Goal: Task Accomplishment & Management: Use online tool/utility

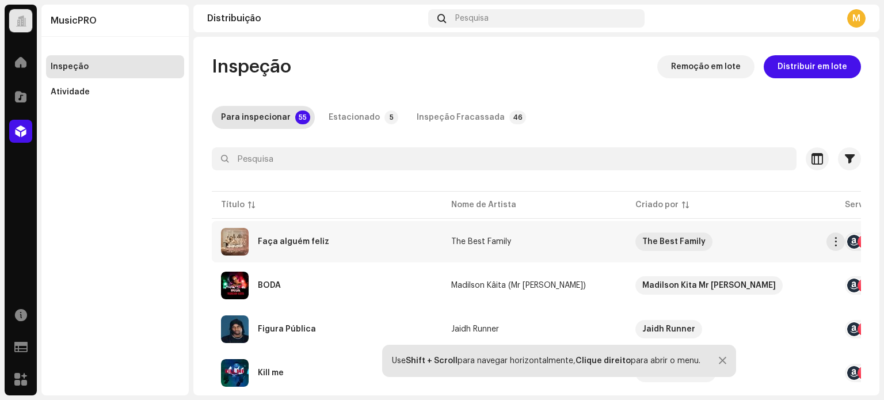
click at [335, 248] on div "Faça alguém feliz" at bounding box center [327, 242] width 212 height 28
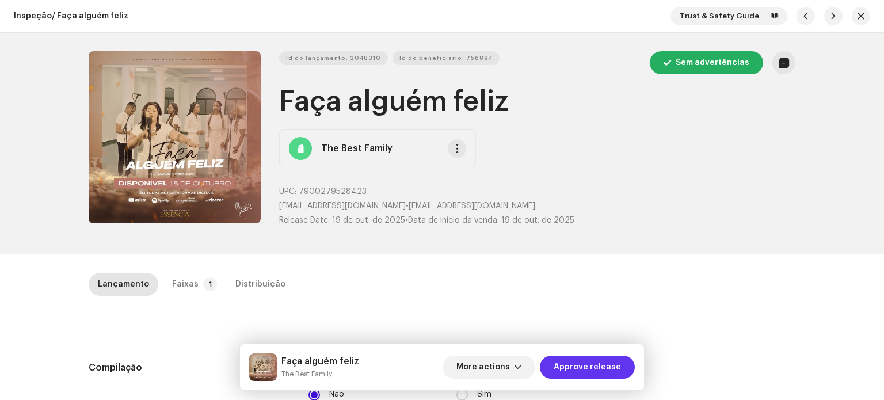
click at [603, 370] on span "Approve release" at bounding box center [587, 367] width 67 height 23
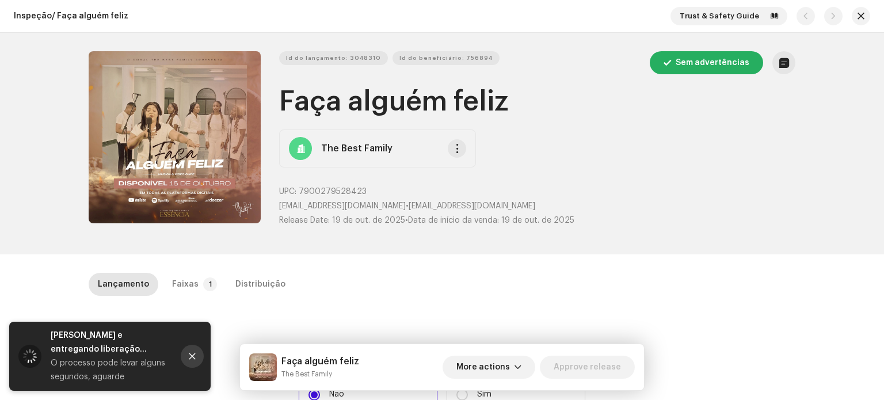
click at [193, 352] on icon "Close" at bounding box center [192, 356] width 8 height 8
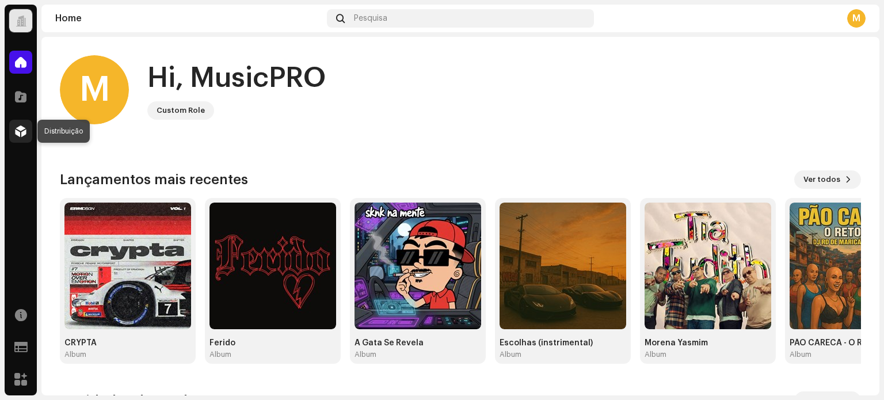
click at [18, 136] on span at bounding box center [21, 131] width 12 height 9
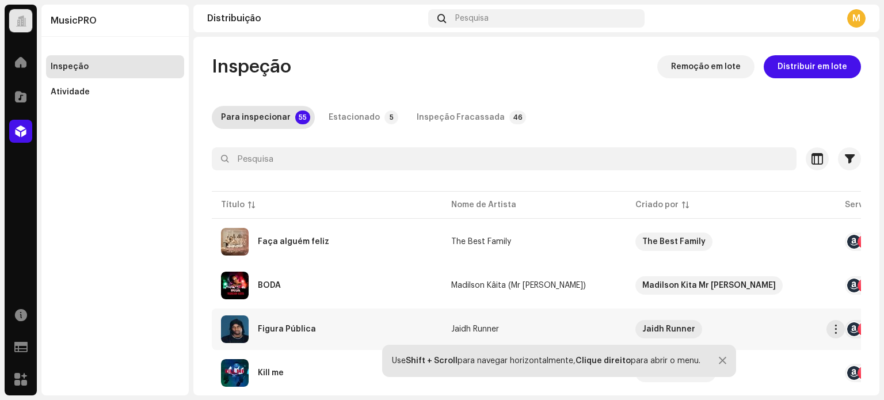
click at [306, 330] on div "Figura Pública" at bounding box center [287, 329] width 58 height 8
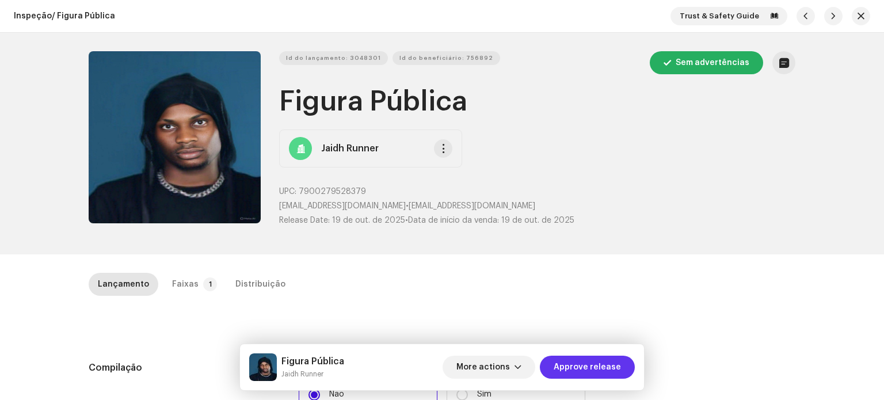
click at [609, 363] on span "Approve release" at bounding box center [587, 367] width 67 height 23
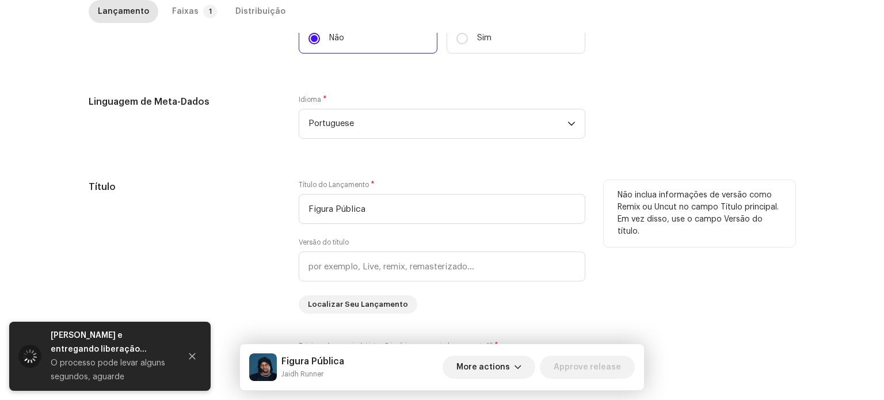
scroll to position [460, 0]
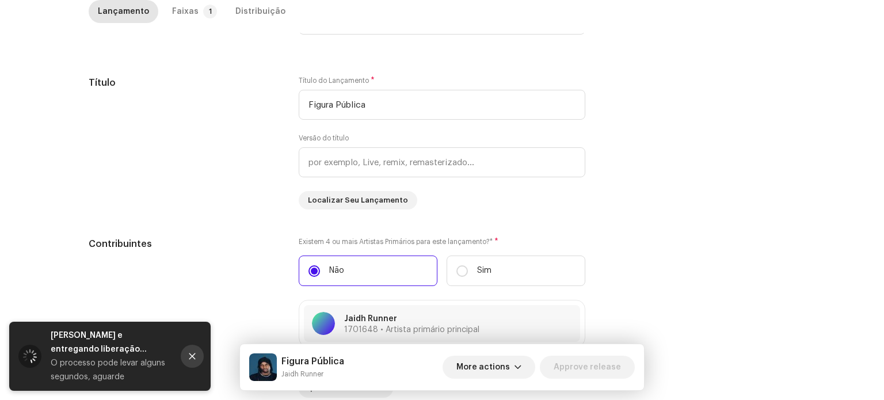
click at [196, 357] on icon "Close" at bounding box center [192, 356] width 8 height 8
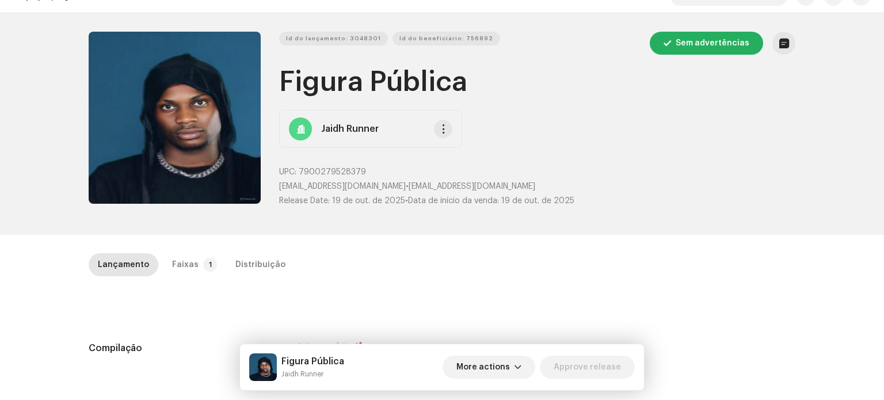
scroll to position [0, 0]
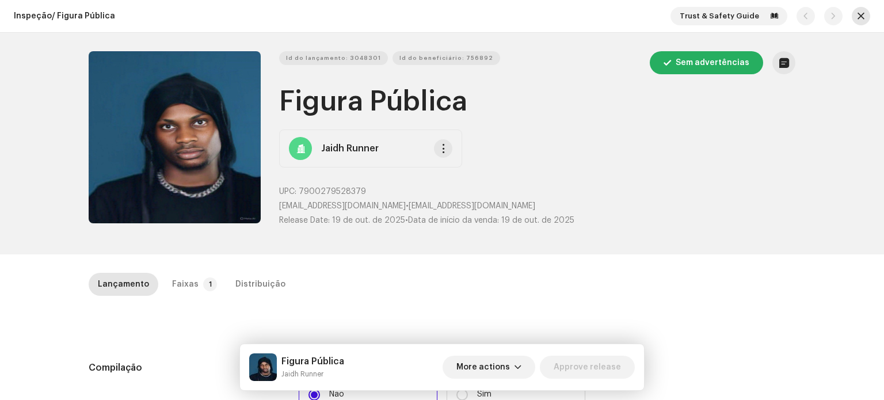
click at [857, 12] on span "button" at bounding box center [860, 16] width 7 height 9
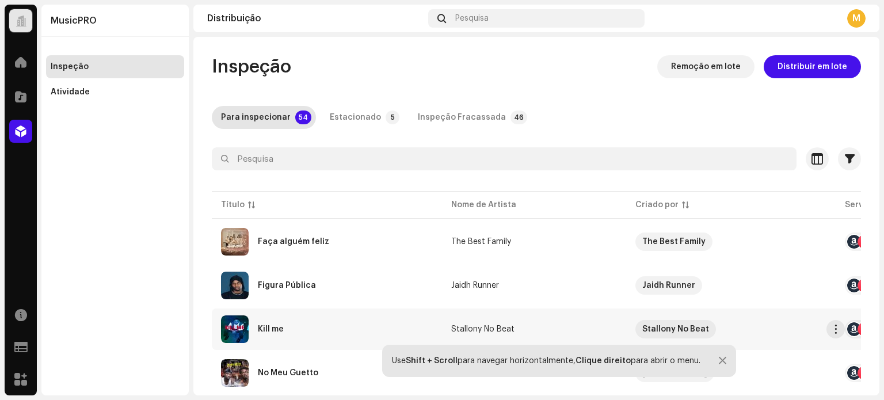
click at [311, 333] on div "Kill me" at bounding box center [327, 329] width 212 height 28
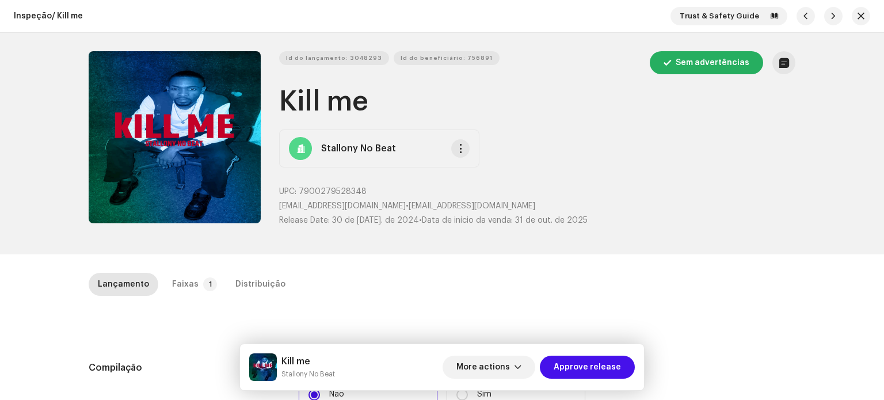
click at [562, 380] on div "More actions Approve release" at bounding box center [538, 367] width 192 height 28
click at [570, 364] on span "Approve release" at bounding box center [587, 367] width 67 height 23
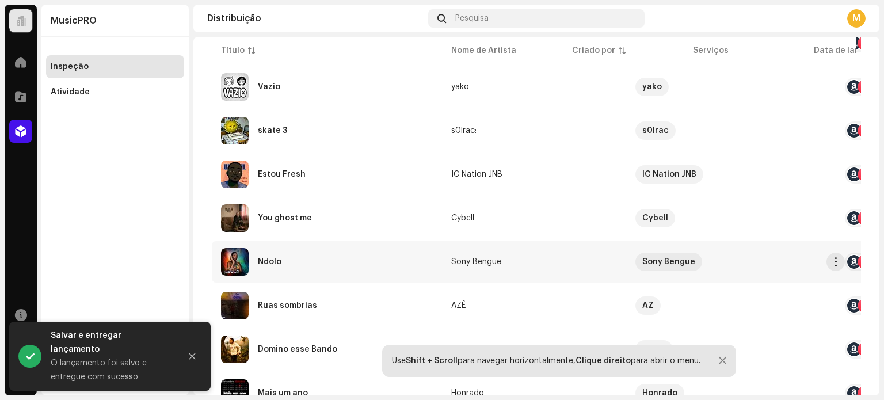
scroll to position [345, 0]
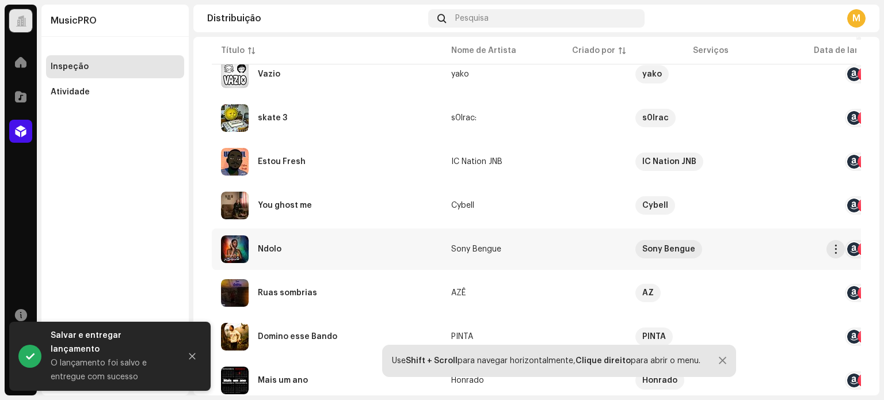
click at [302, 243] on div "Ndolo" at bounding box center [327, 249] width 212 height 28
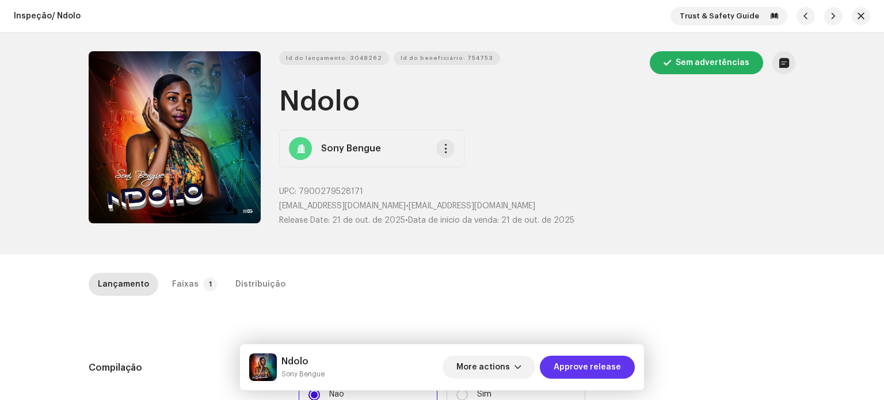
click at [601, 369] on span "Approve release" at bounding box center [587, 367] width 67 height 23
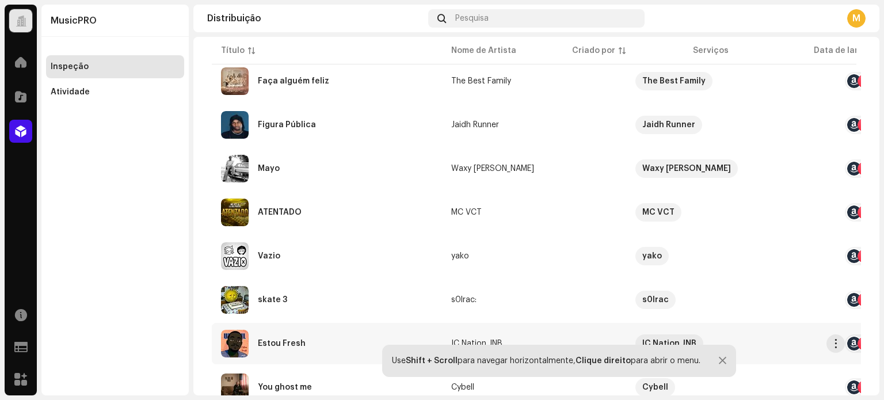
scroll to position [288, 0]
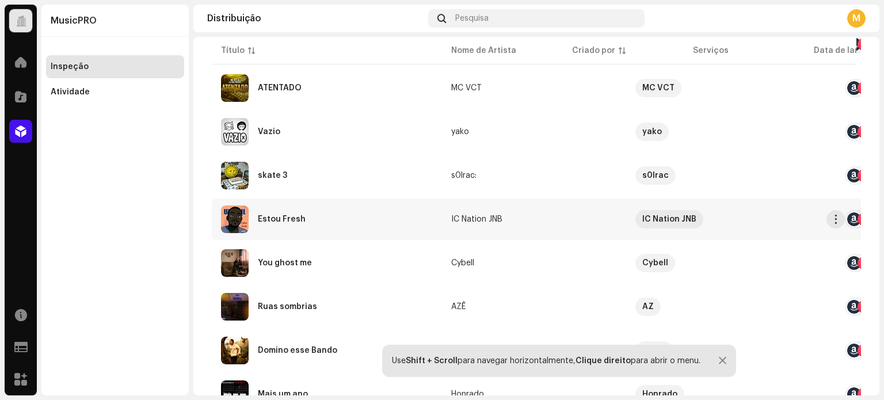
click at [283, 213] on div "Estou Fresh" at bounding box center [327, 219] width 212 height 28
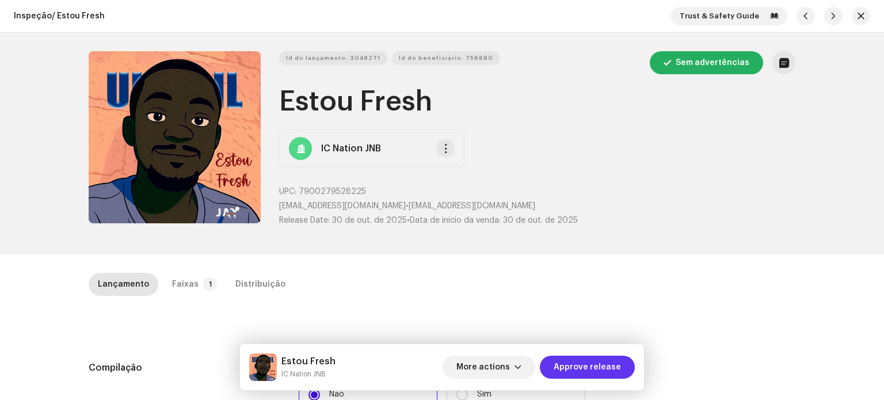
click at [604, 364] on span "Approve release" at bounding box center [587, 367] width 67 height 23
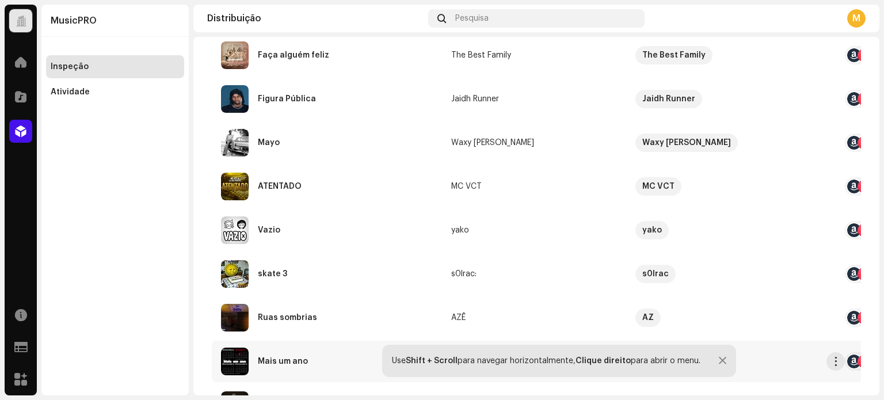
scroll to position [345, 0]
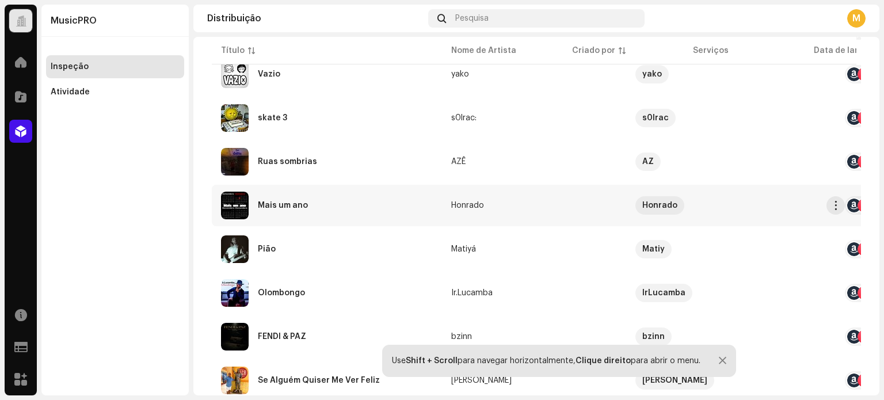
click at [292, 215] on div "Mais um ano" at bounding box center [327, 206] width 212 height 28
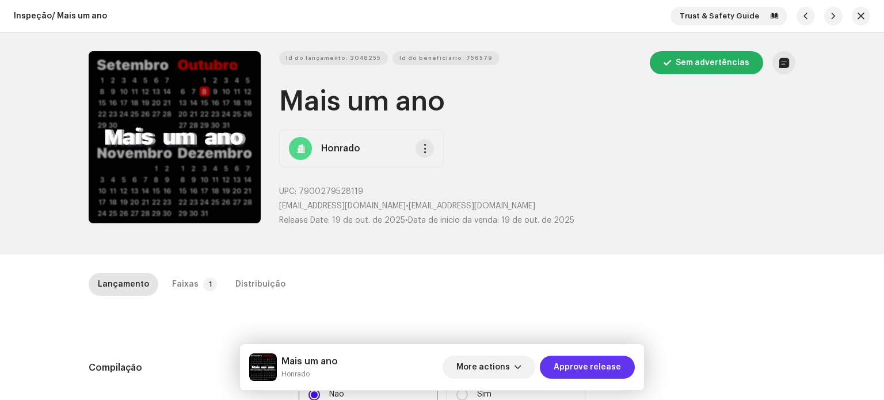
click at [566, 365] on span "Approve release" at bounding box center [587, 367] width 67 height 23
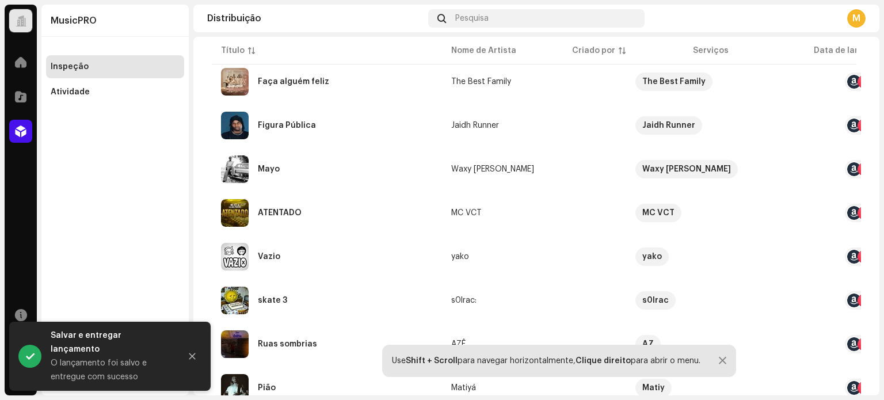
scroll to position [345, 0]
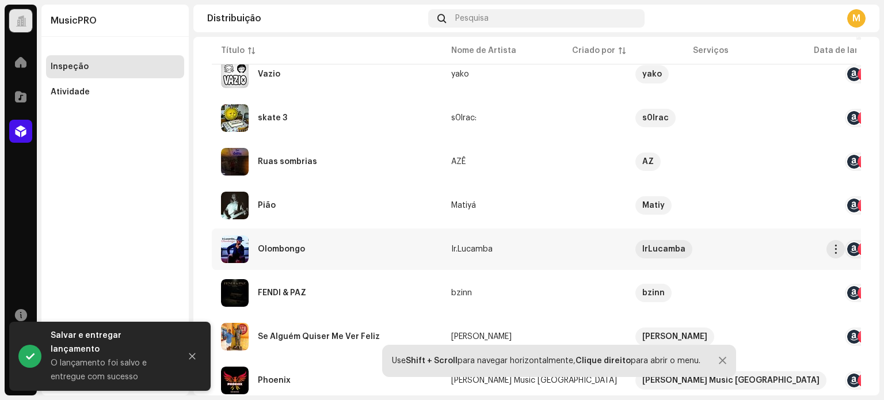
click at [300, 264] on td "Olombongo" at bounding box center [327, 248] width 230 height 41
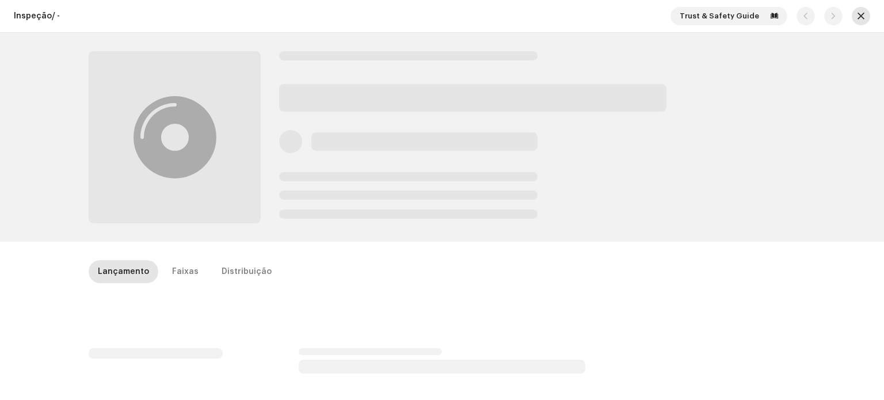
click at [859, 11] on button "button" at bounding box center [861, 16] width 18 height 18
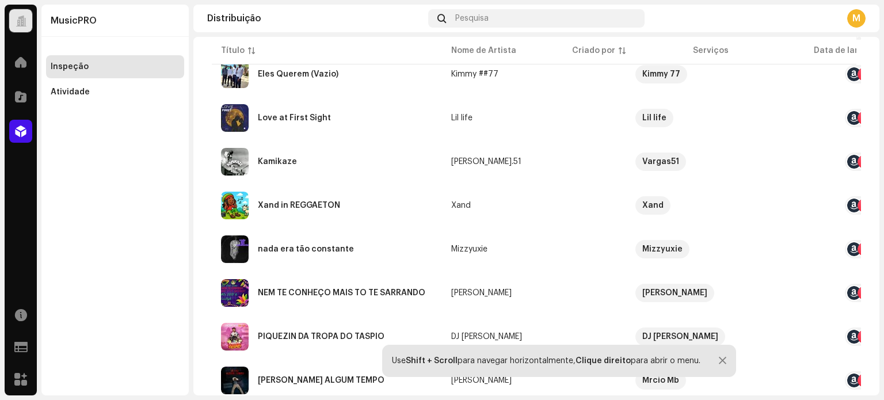
scroll to position [910, 0]
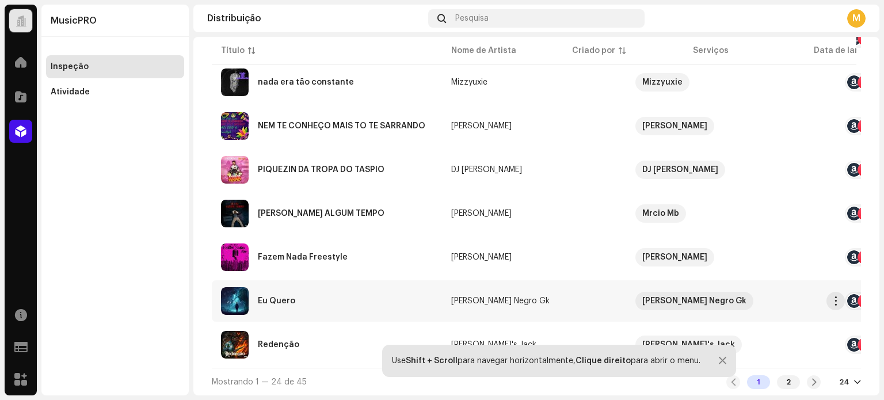
click at [292, 303] on div "Eu Quero" at bounding box center [327, 301] width 212 height 28
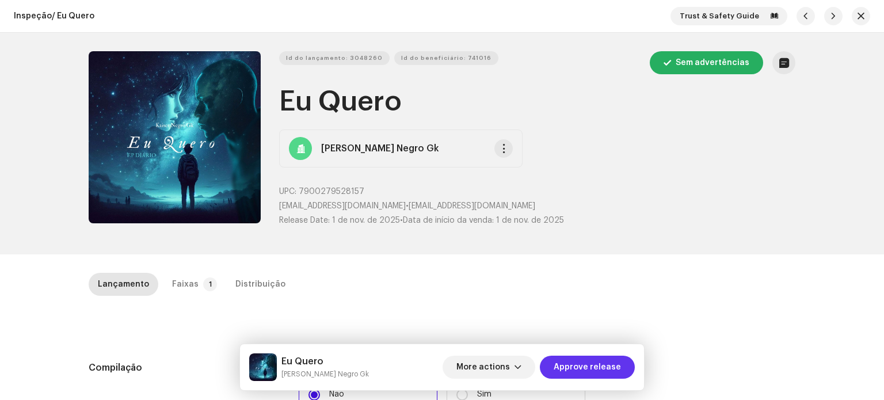
click at [608, 367] on span "Approve release" at bounding box center [587, 367] width 67 height 23
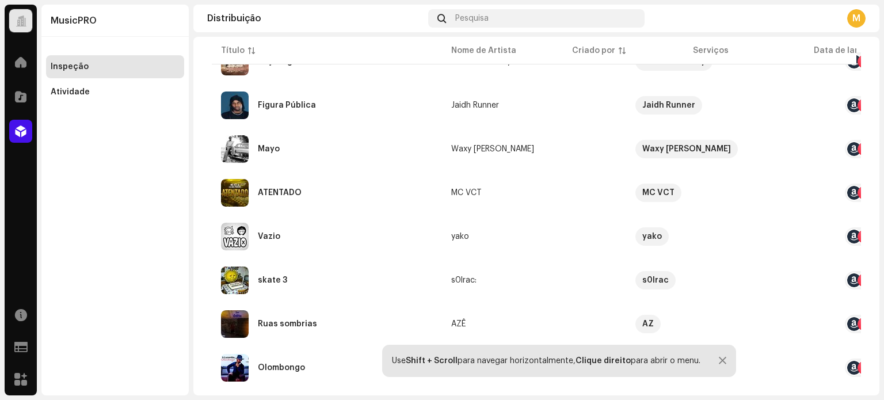
scroll to position [518, 0]
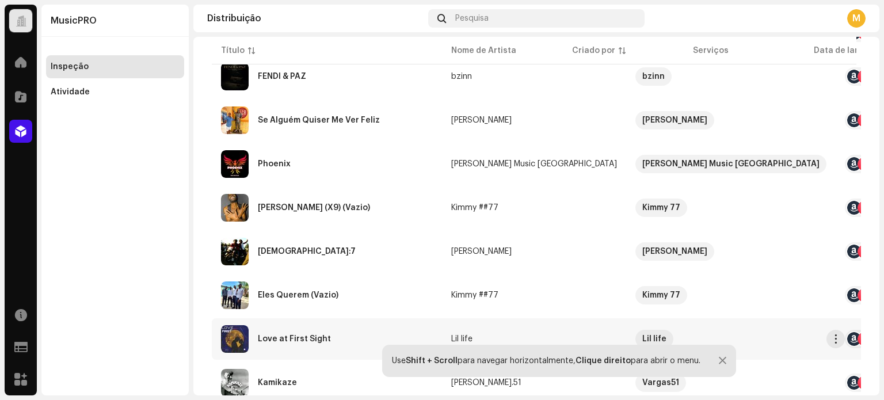
click at [309, 332] on div "Love at First Sight" at bounding box center [327, 339] width 212 height 28
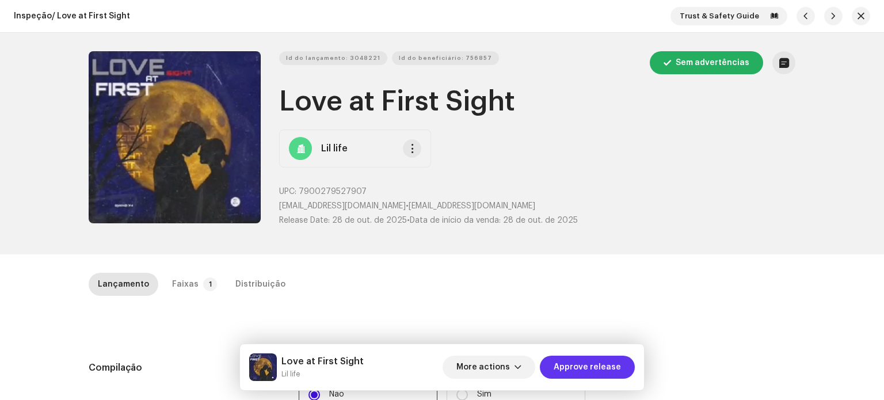
click at [610, 361] on span "Approve release" at bounding box center [587, 367] width 67 height 23
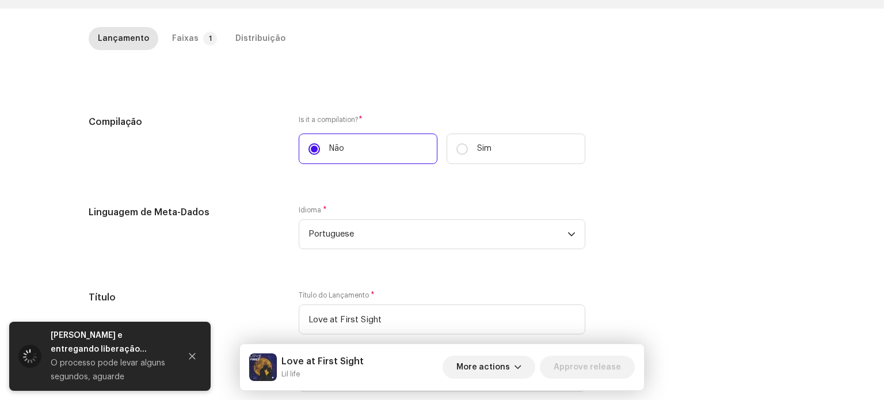
scroll to position [460, 0]
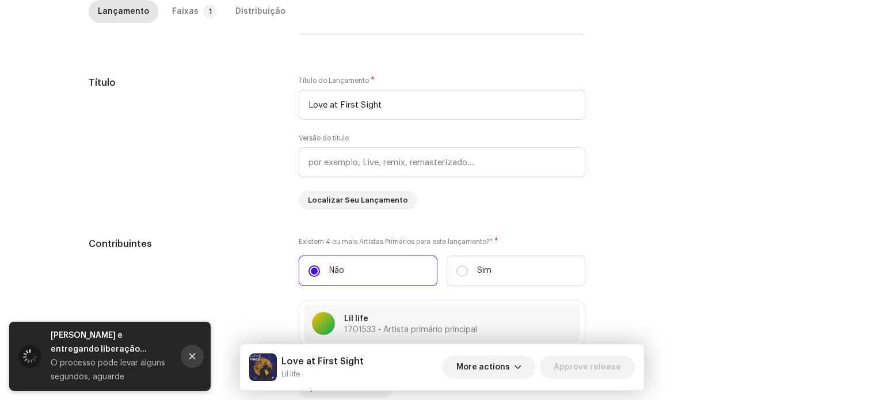
click at [193, 361] on button "Close" at bounding box center [192, 356] width 23 height 23
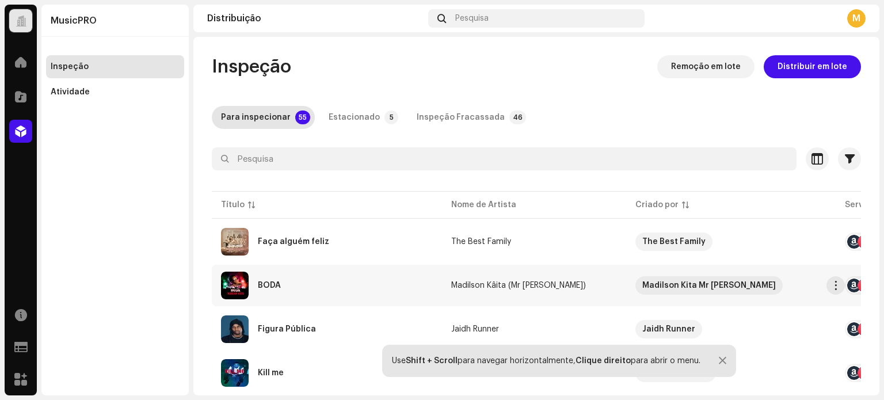
click at [314, 289] on div "BODA" at bounding box center [327, 286] width 212 height 28
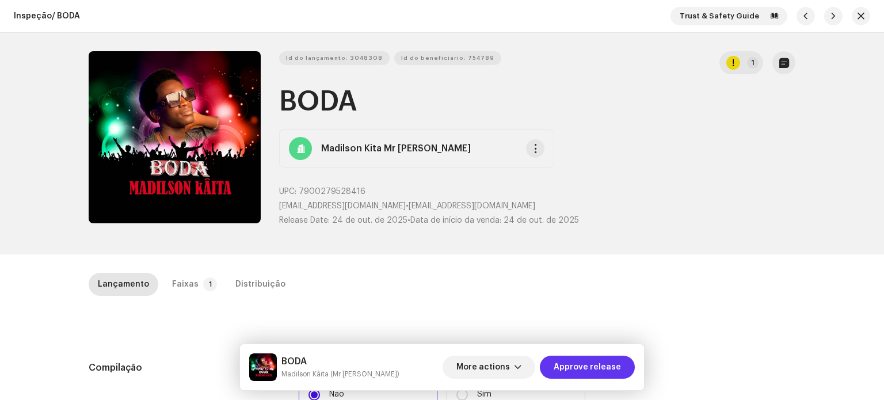
click at [610, 367] on span "Approve release" at bounding box center [587, 367] width 67 height 23
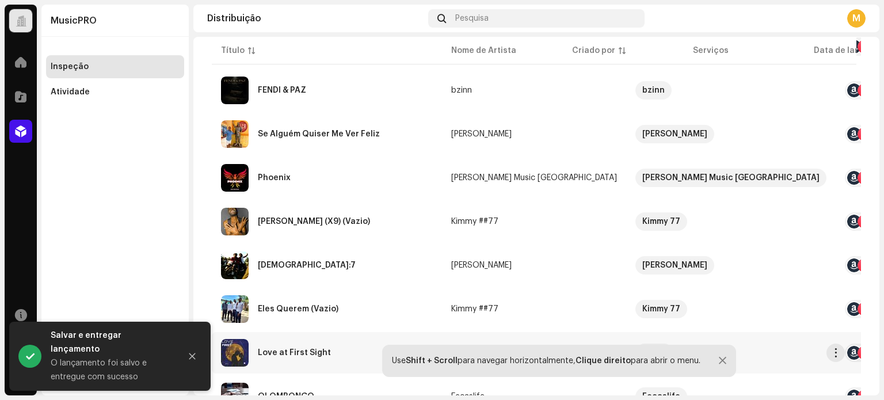
scroll to position [910, 0]
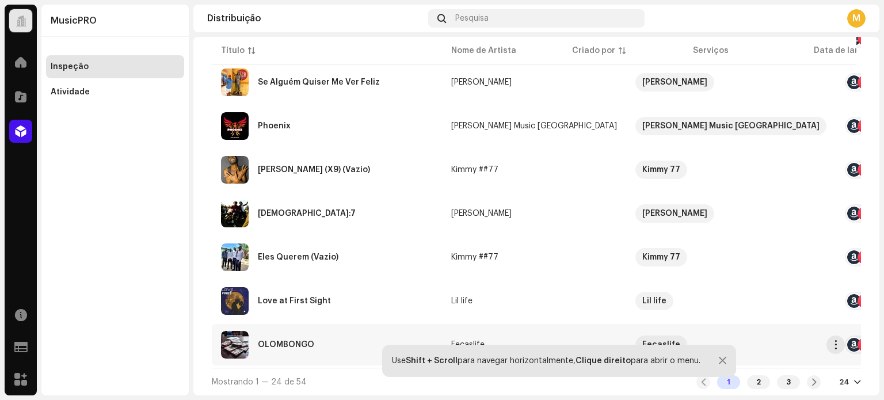
click at [323, 334] on div "OLOMBONGO" at bounding box center [327, 345] width 212 height 28
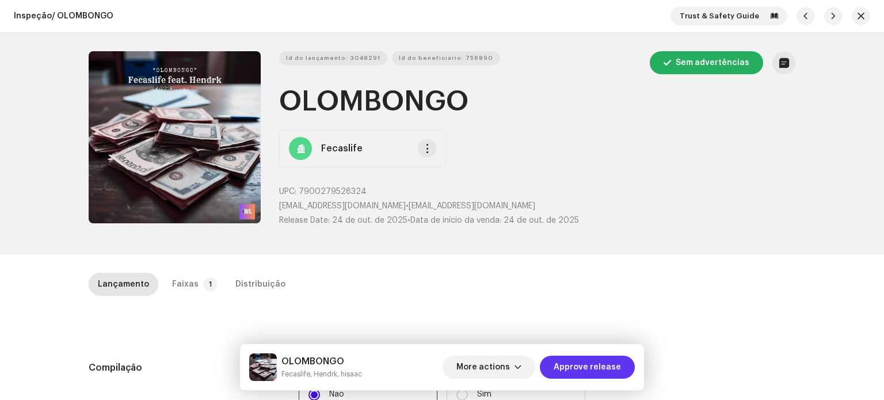
click at [575, 363] on span "Approve release" at bounding box center [587, 367] width 67 height 23
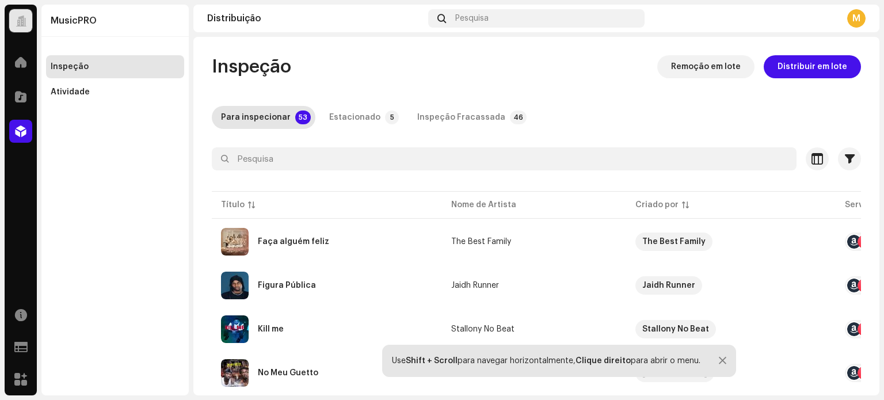
scroll to position [58, 0]
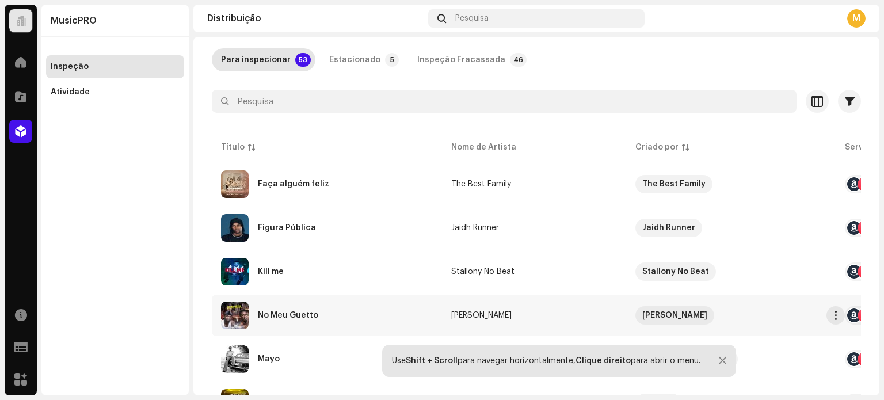
click at [314, 314] on div "No Meu Guetto" at bounding box center [288, 315] width 60 height 8
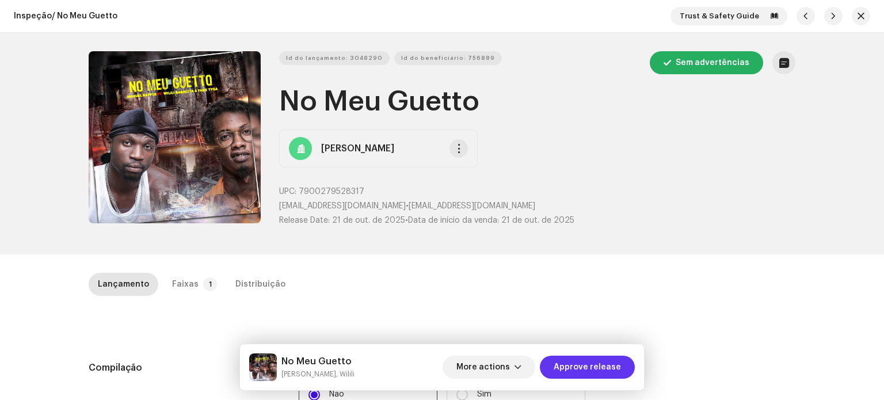
click at [600, 366] on span "Approve release" at bounding box center [587, 367] width 67 height 23
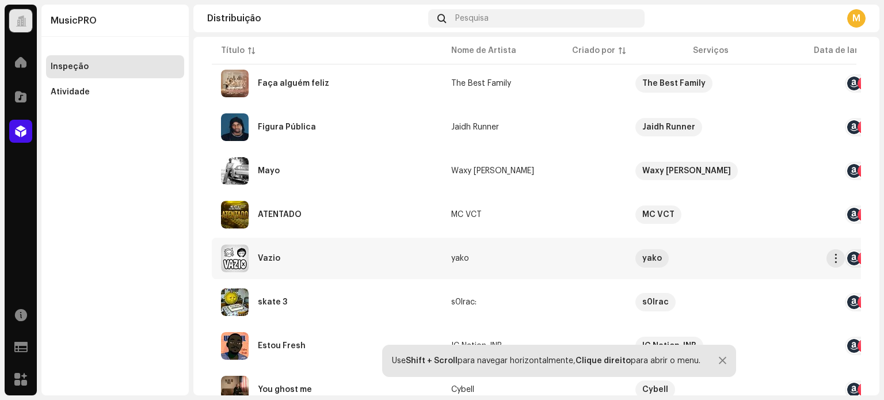
scroll to position [345, 0]
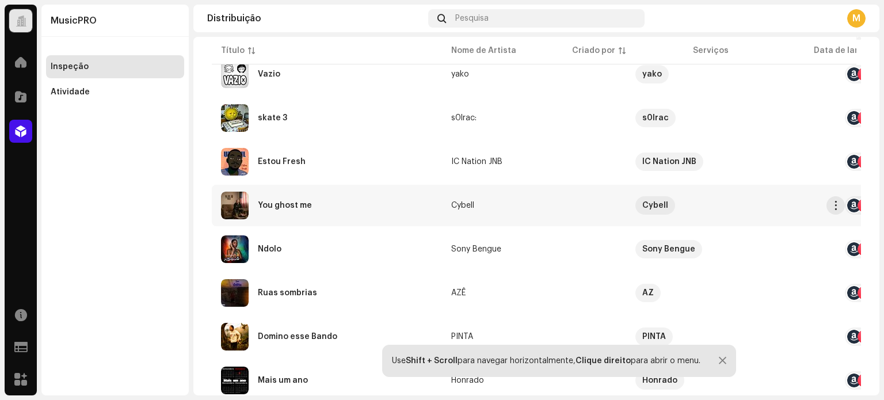
click at [290, 210] on div "You ghost me" at bounding box center [327, 206] width 212 height 28
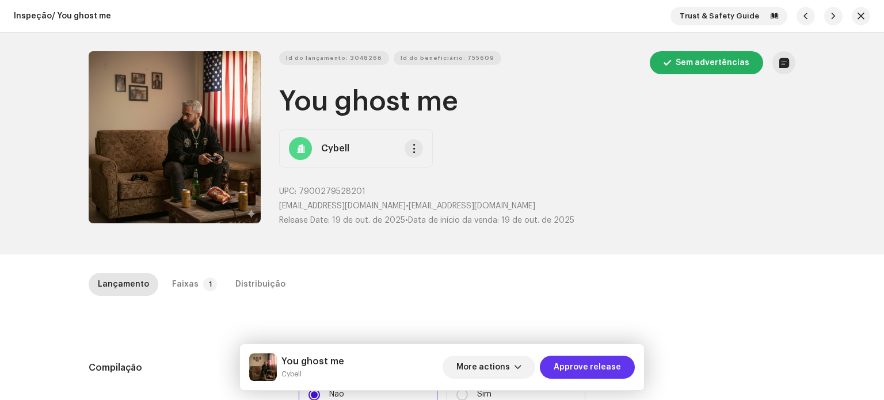
click at [575, 368] on span "Approve release" at bounding box center [587, 367] width 67 height 23
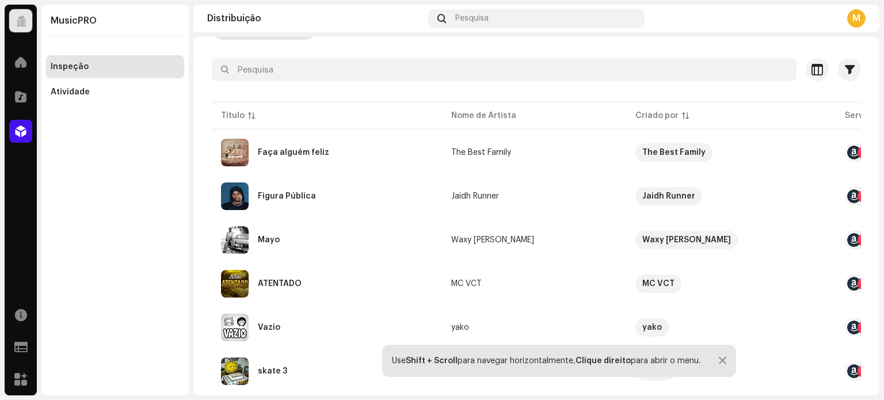
scroll to position [345, 0]
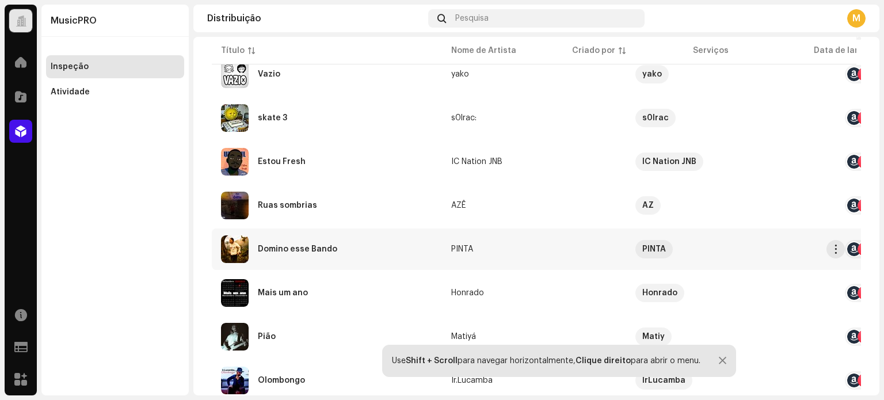
click at [288, 257] on div "Domino esse Bando" at bounding box center [327, 249] width 212 height 28
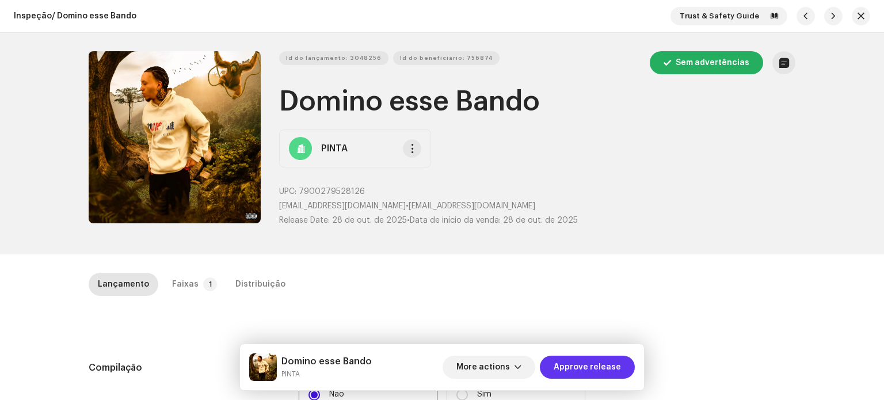
click at [587, 366] on span "Approve release" at bounding box center [587, 367] width 67 height 23
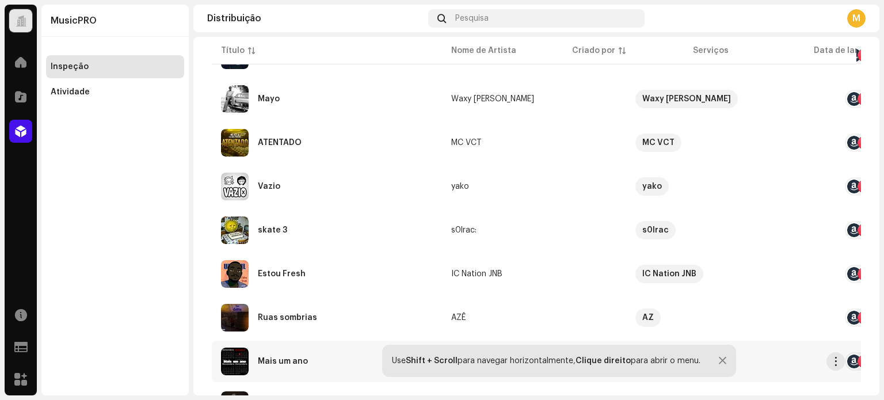
scroll to position [403, 0]
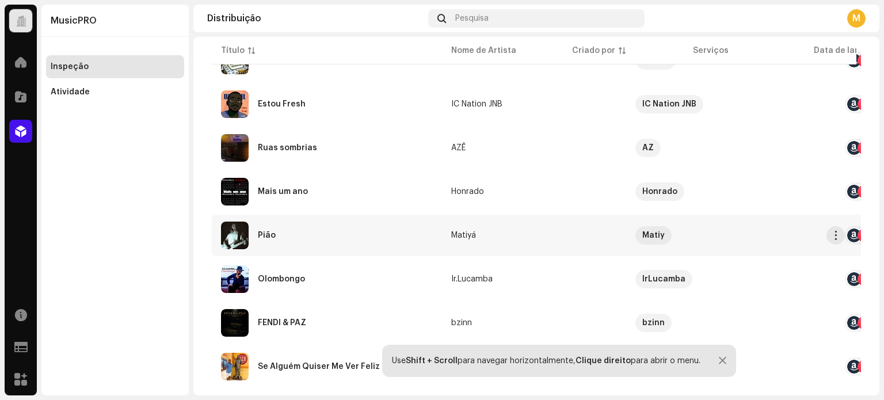
click at [309, 239] on div "Pião" at bounding box center [327, 236] width 212 height 28
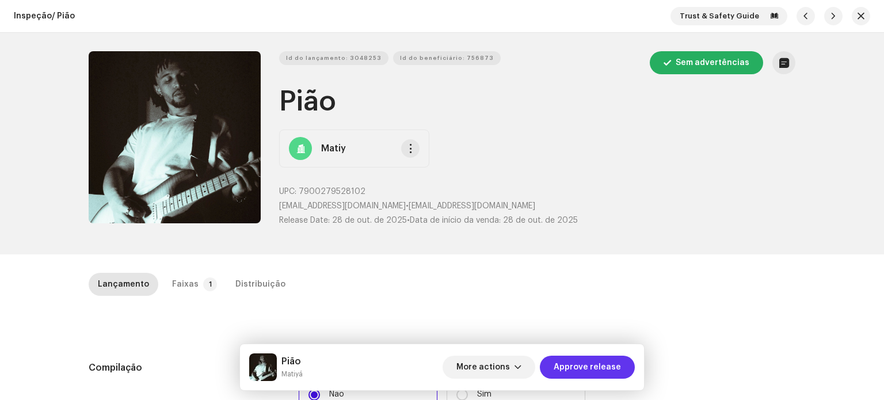
click at [575, 356] on span "Approve release" at bounding box center [587, 367] width 67 height 23
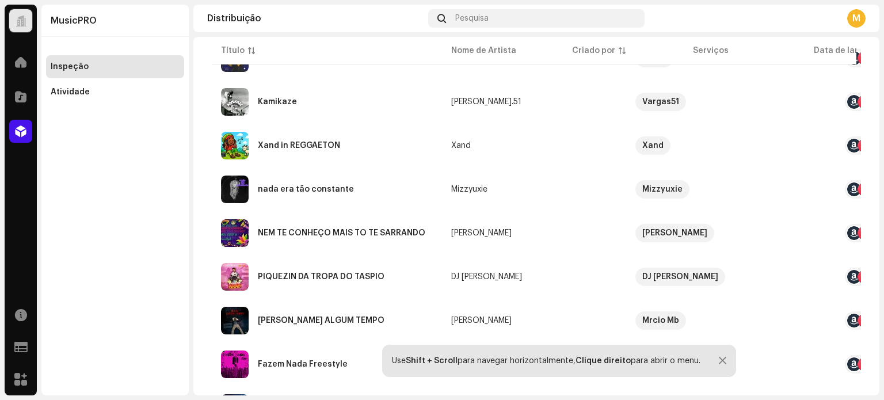
scroll to position [910, 0]
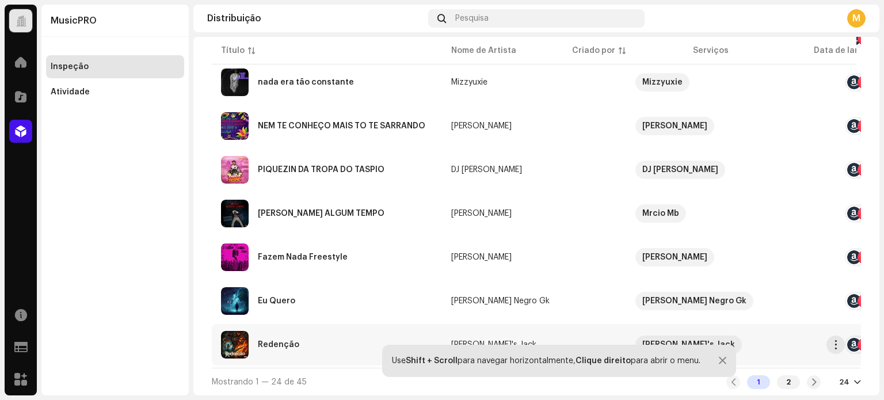
click at [297, 331] on div "Redenção" at bounding box center [327, 345] width 212 height 28
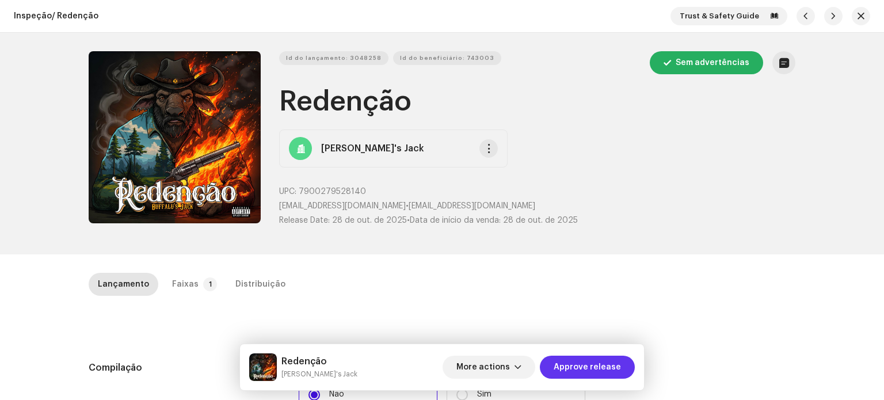
click at [597, 367] on span "Approve release" at bounding box center [587, 367] width 67 height 23
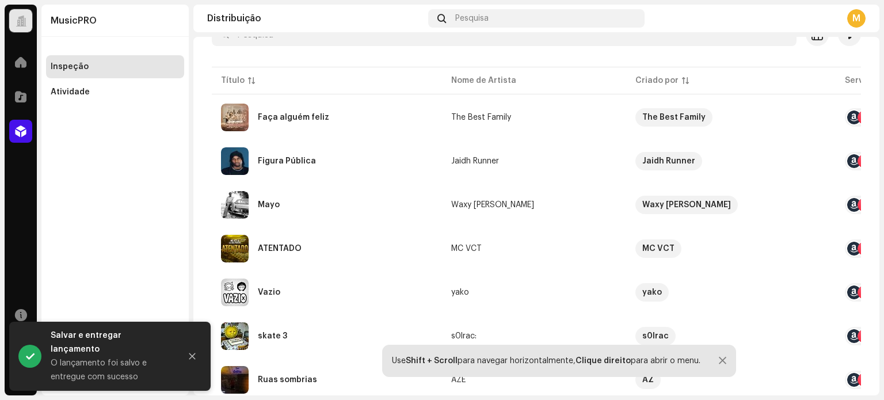
scroll to position [460, 0]
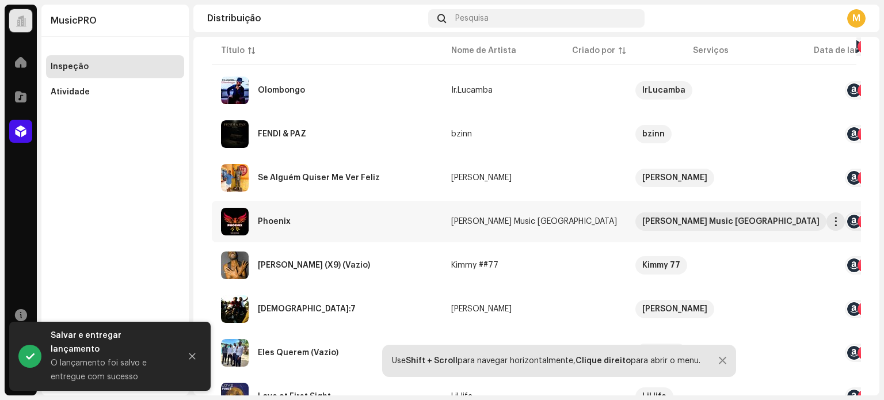
click at [306, 233] on div "Phoenix" at bounding box center [327, 222] width 212 height 28
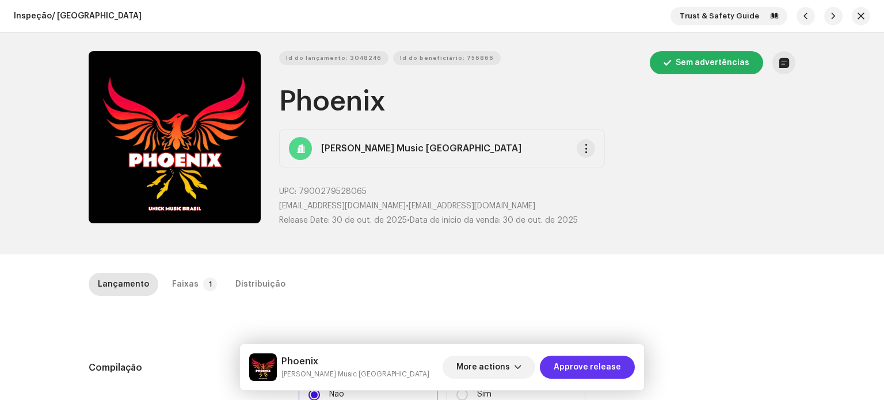
click at [579, 370] on span "Approve release" at bounding box center [587, 367] width 67 height 23
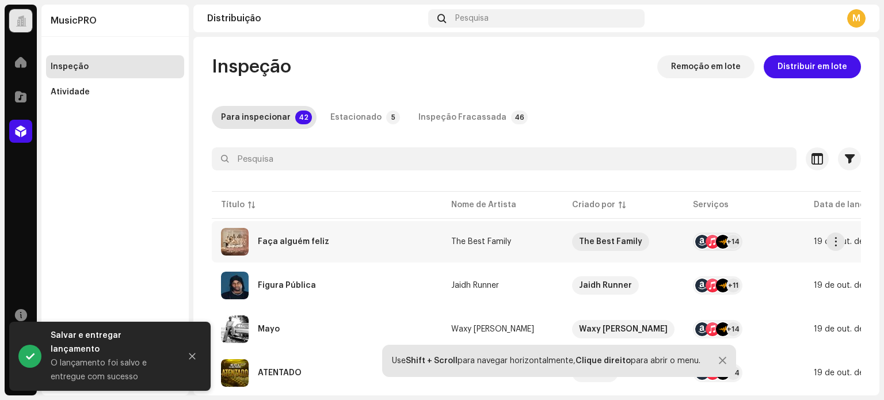
scroll to position [403, 0]
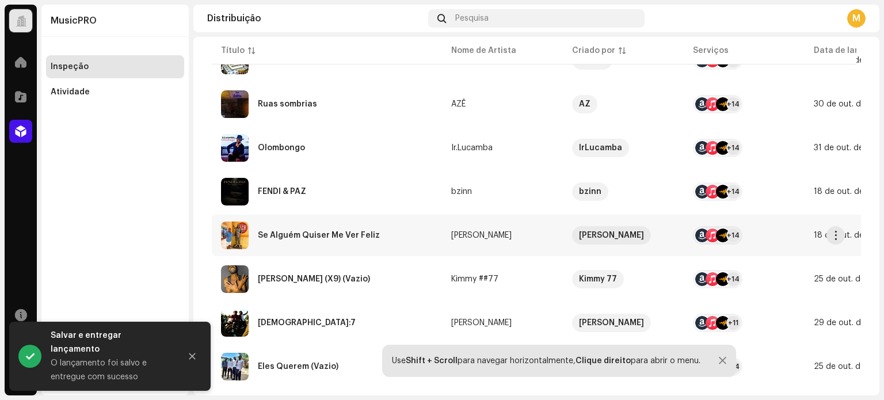
click at [306, 215] on td "Se Alguém Quiser Me Ver Feliz" at bounding box center [327, 235] width 230 height 41
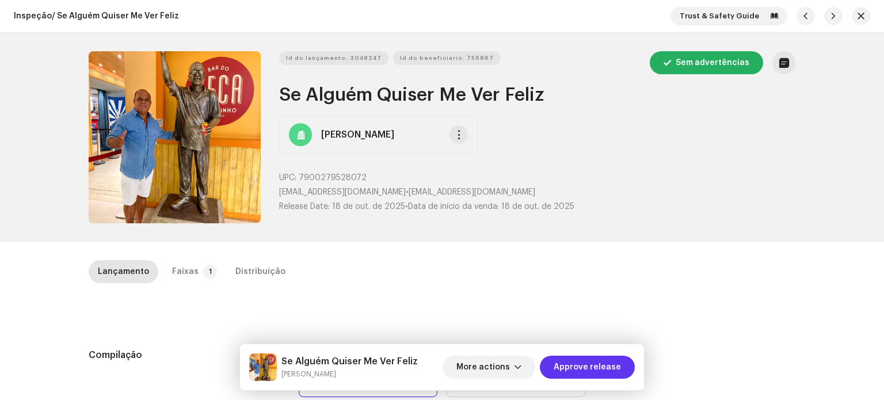
click at [580, 370] on span "Approve release" at bounding box center [587, 367] width 67 height 23
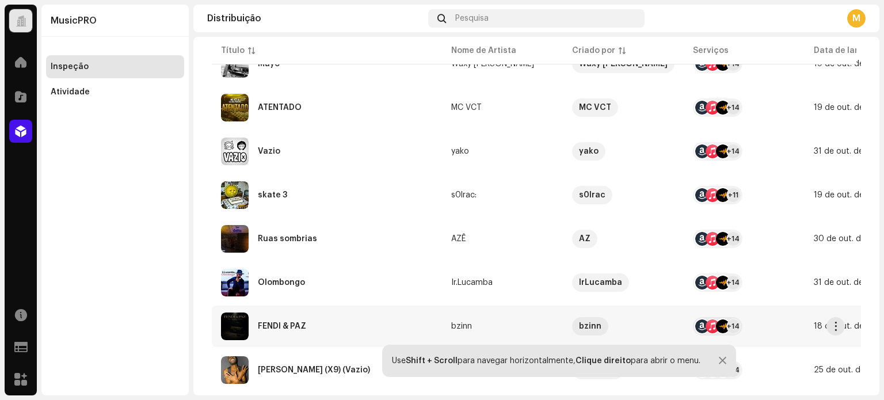
scroll to position [345, 0]
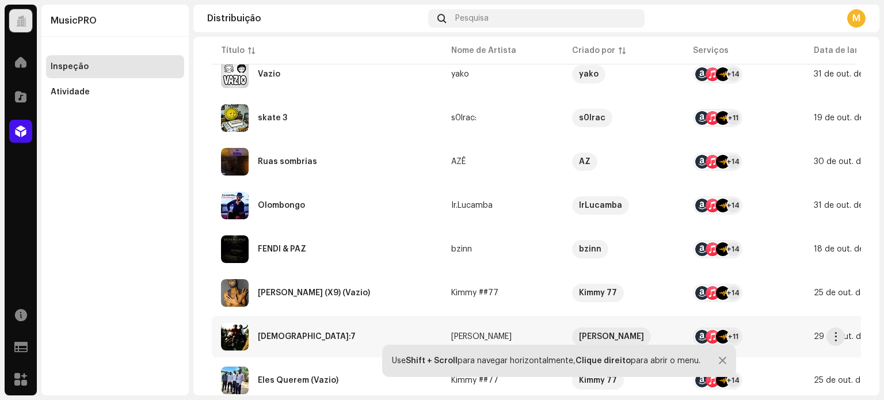
click at [293, 343] on div "Mateus 7:7" at bounding box center [327, 337] width 212 height 28
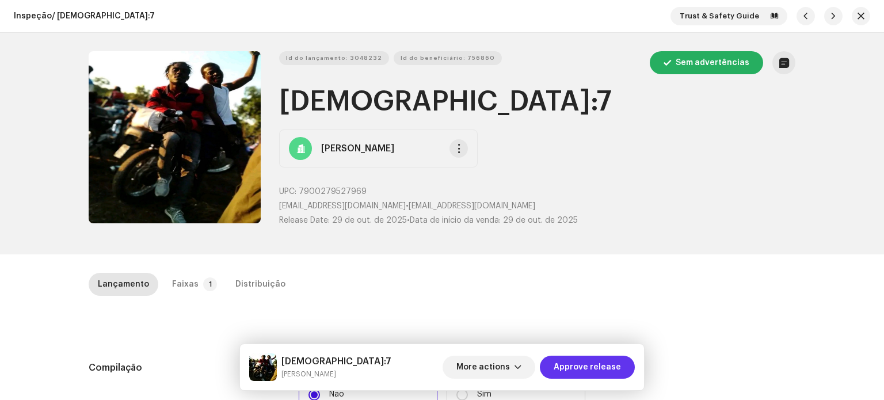
click at [574, 358] on span "Approve release" at bounding box center [587, 367] width 67 height 23
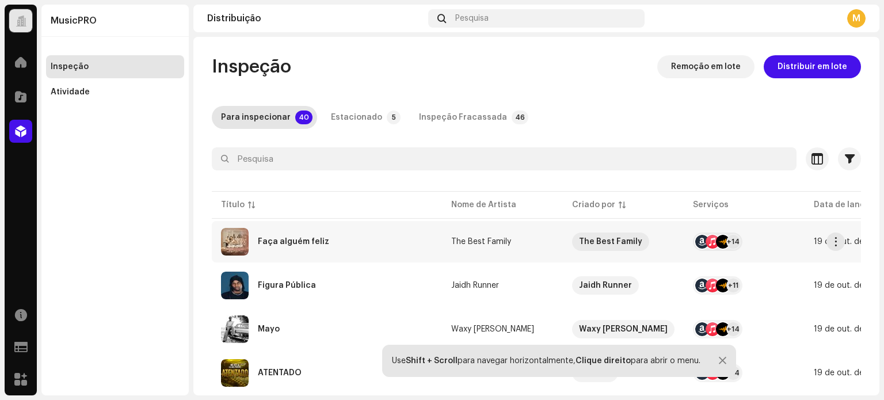
click at [289, 239] on div "Faça alguém feliz" at bounding box center [293, 242] width 71 height 8
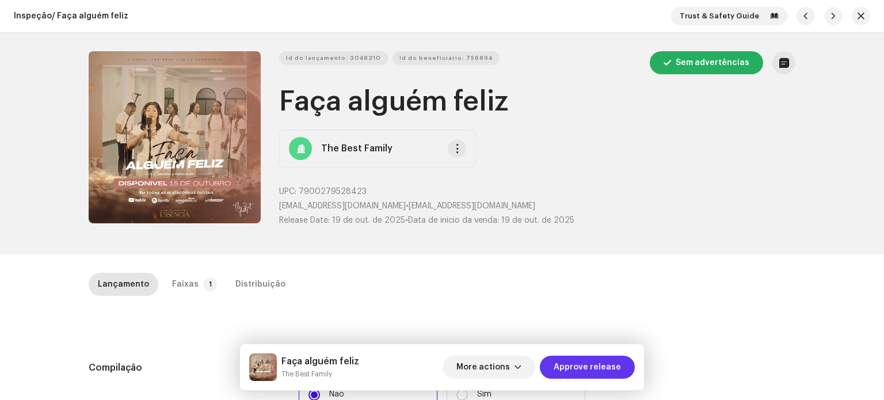
click at [610, 372] on span "Approve release" at bounding box center [587, 367] width 67 height 23
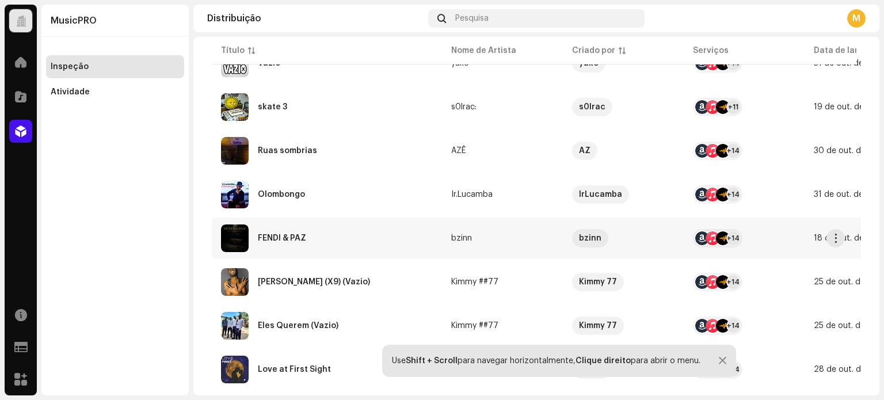
scroll to position [403, 0]
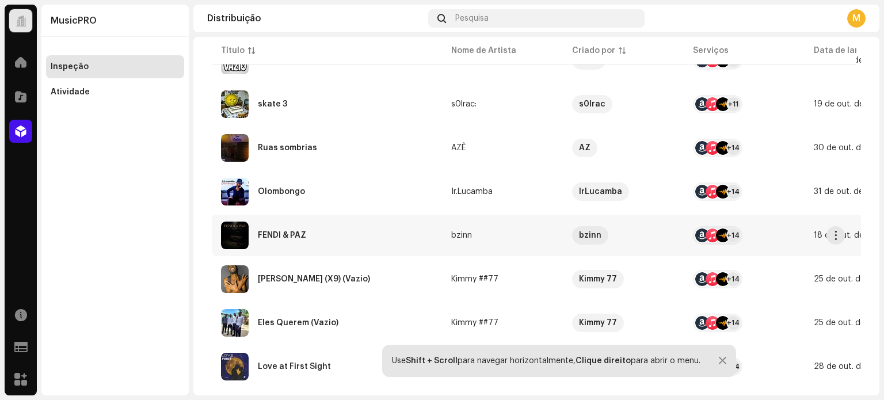
click at [350, 247] on div "FENDI & PAZ" at bounding box center [327, 236] width 212 height 28
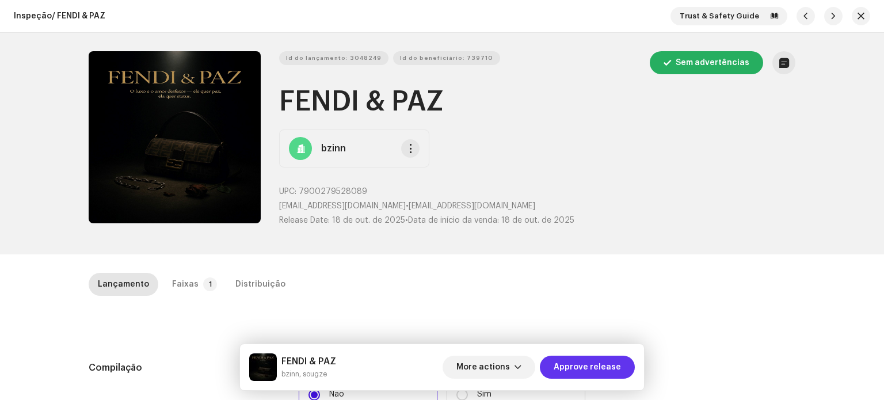
click at [573, 368] on span "Approve release" at bounding box center [587, 367] width 67 height 23
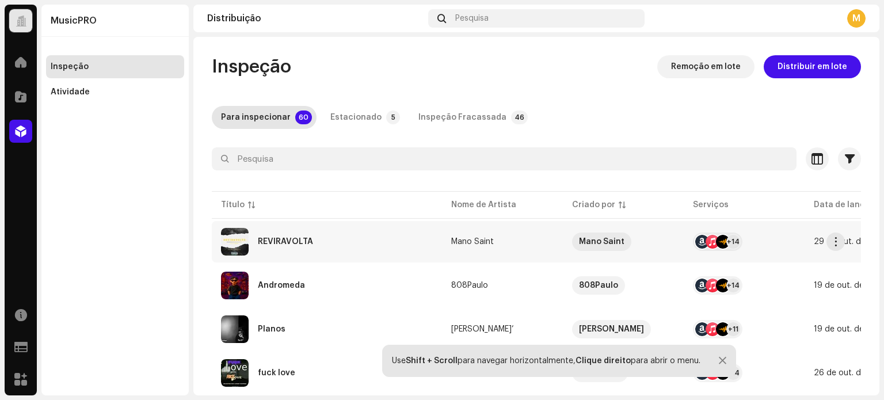
click at [267, 238] on div "REVIRAVOLTA" at bounding box center [285, 242] width 55 height 8
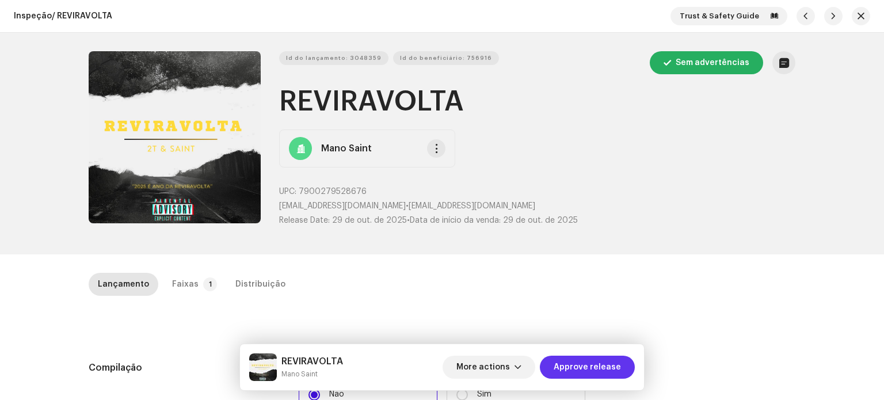
click at [577, 368] on span "Approve release" at bounding box center [587, 367] width 67 height 23
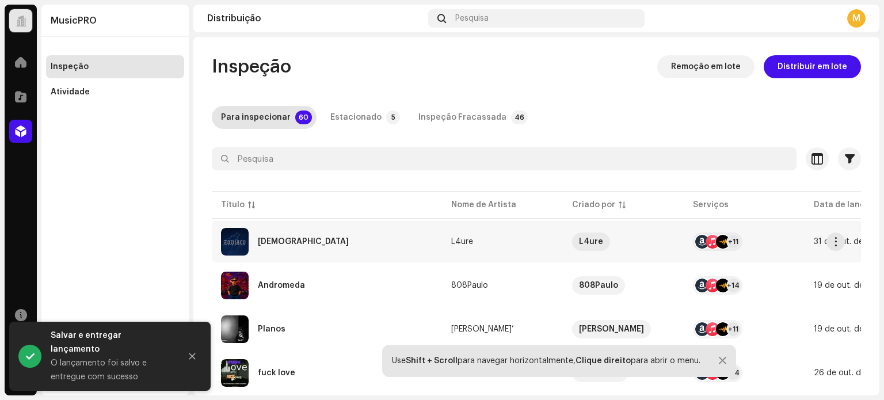
click at [329, 242] on div "[DEMOGRAPHIC_DATA]" at bounding box center [327, 242] width 212 height 28
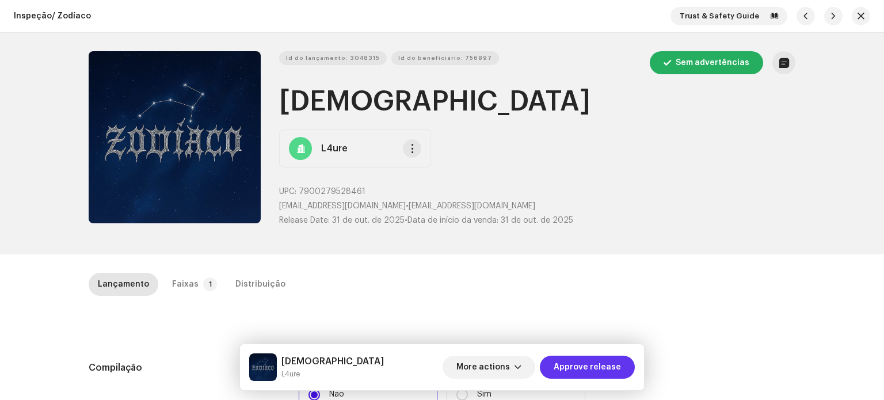
click at [579, 369] on span "Approve release" at bounding box center [587, 367] width 67 height 23
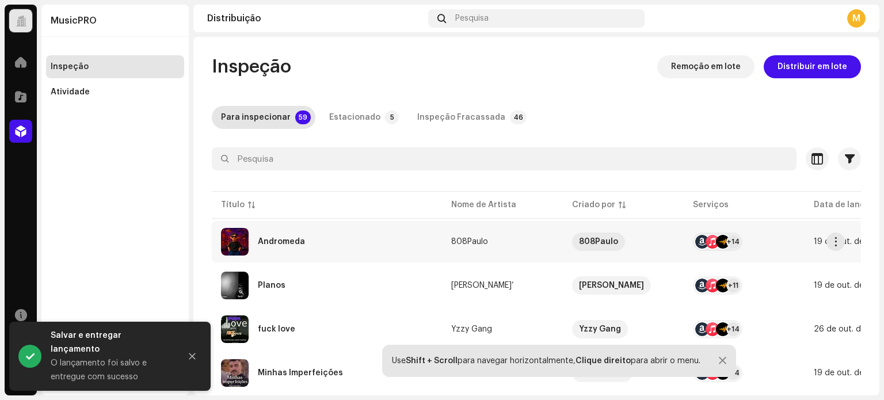
click at [297, 244] on div "Andromeda" at bounding box center [281, 242] width 47 height 8
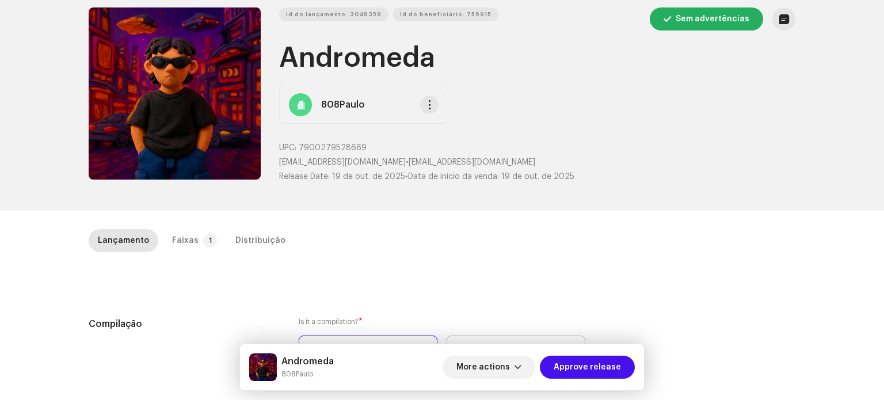
scroll to position [58, 0]
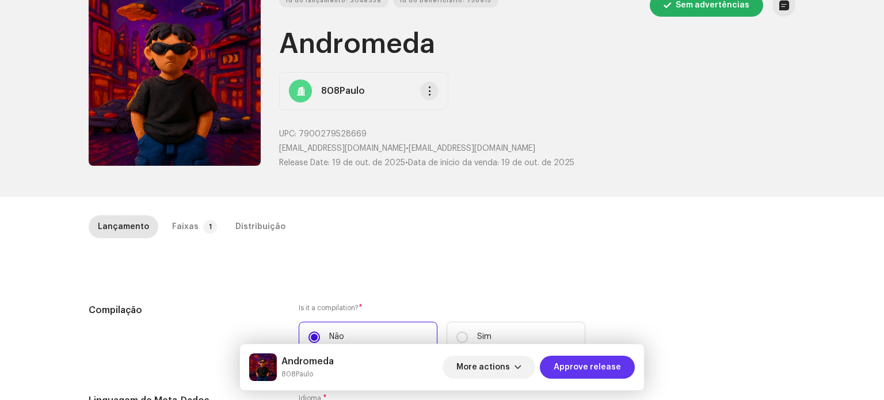
click at [560, 368] on span "Approve release" at bounding box center [587, 367] width 67 height 23
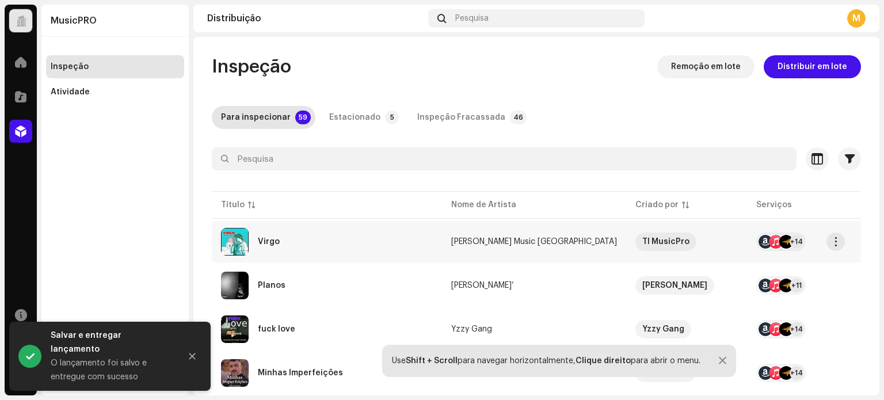
click at [353, 251] on div "Virgo" at bounding box center [327, 242] width 212 height 28
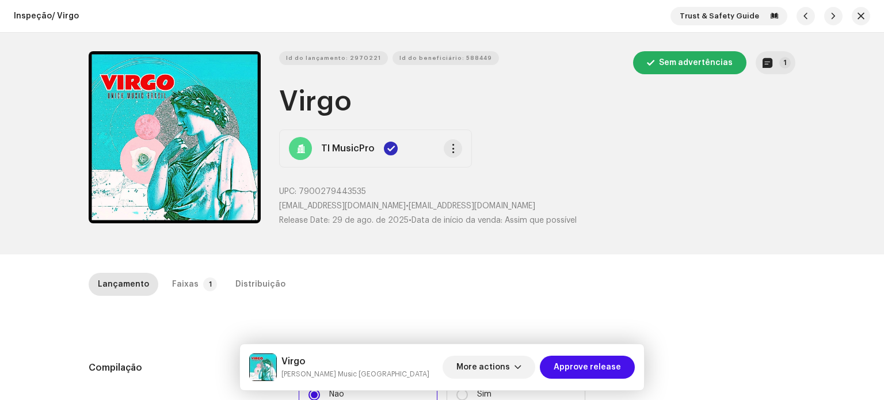
click at [581, 384] on div "Virgo Unick Music Brasil More actions Approve release" at bounding box center [442, 367] width 404 height 46
click at [583, 365] on span "Approve release" at bounding box center [587, 367] width 67 height 23
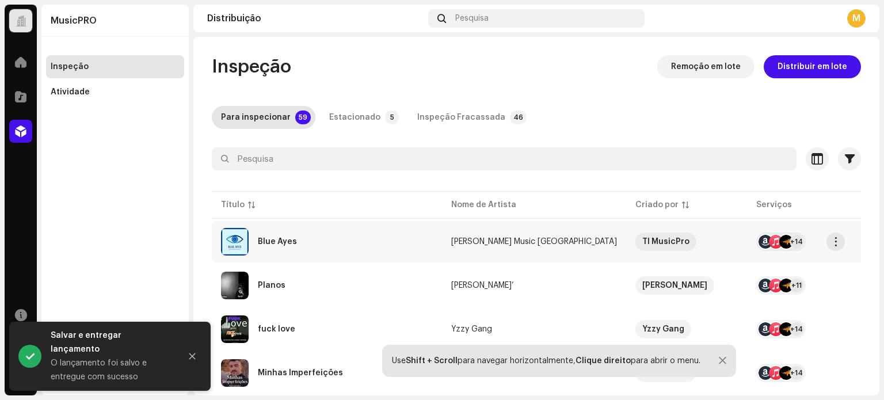
click at [329, 245] on div "Blue Ayes" at bounding box center [327, 242] width 212 height 28
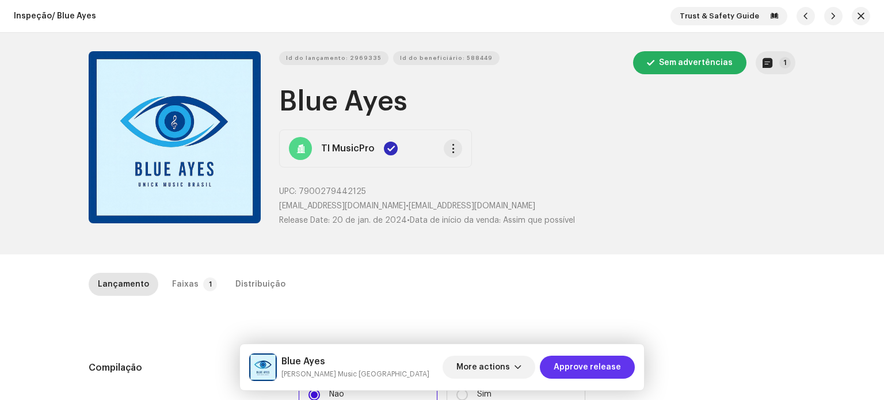
click at [575, 363] on span "Approve release" at bounding box center [587, 367] width 67 height 23
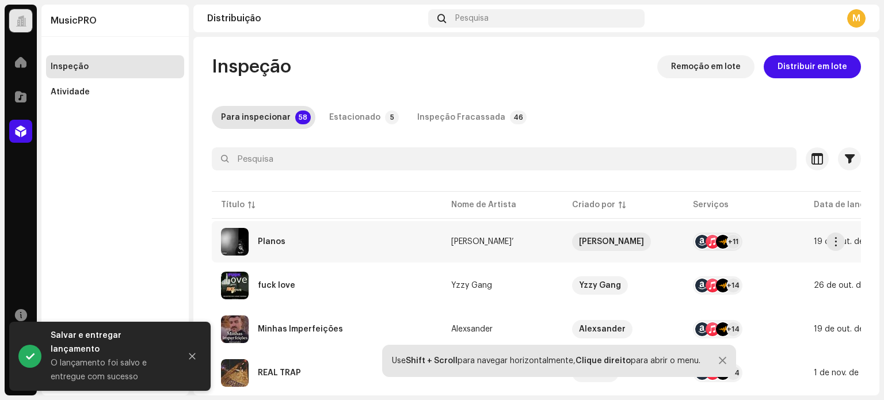
click at [296, 241] on div "Planos" at bounding box center [327, 242] width 212 height 28
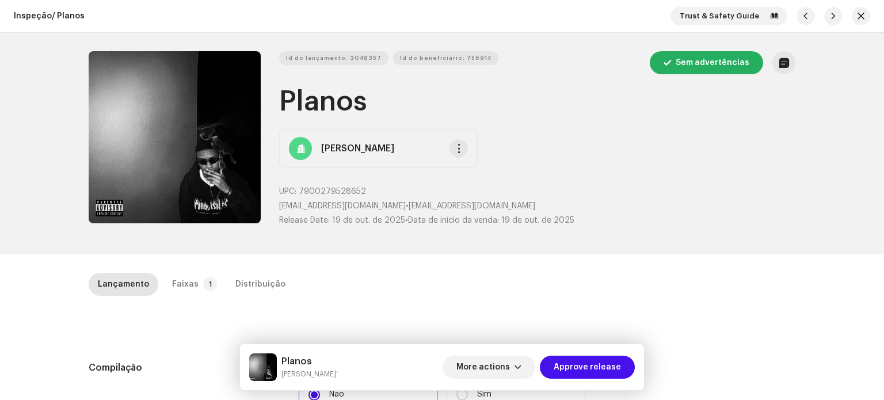
click at [594, 352] on div "Planos SHEID’ More actions Approve release" at bounding box center [442, 367] width 404 height 46
click at [594, 361] on span "Approve release" at bounding box center [587, 367] width 67 height 23
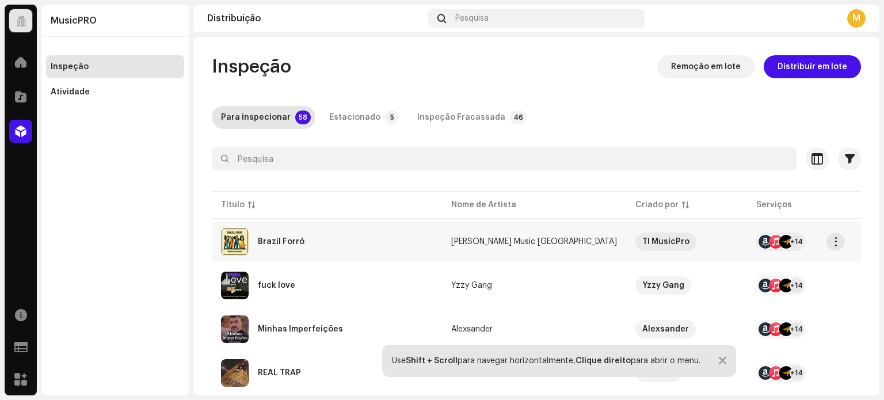
click at [296, 234] on div "Brazil Forró" at bounding box center [327, 242] width 212 height 28
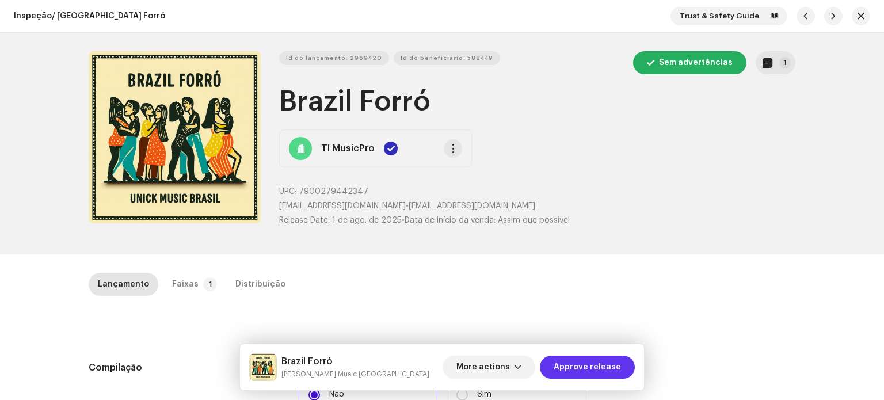
click at [567, 361] on span "Approve release" at bounding box center [587, 367] width 67 height 23
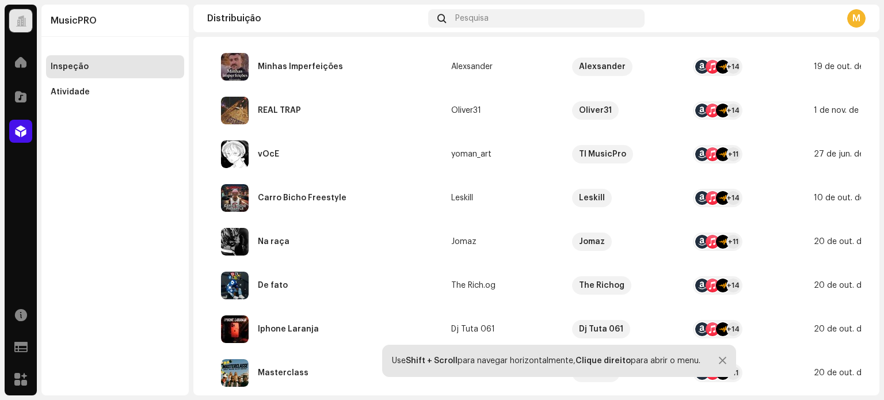
scroll to position [58, 0]
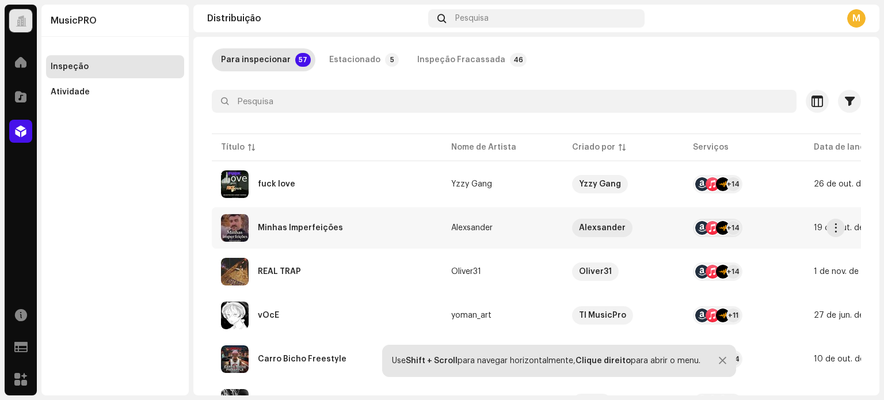
click at [317, 236] on div "Minhas Imperfeições" at bounding box center [327, 228] width 212 height 28
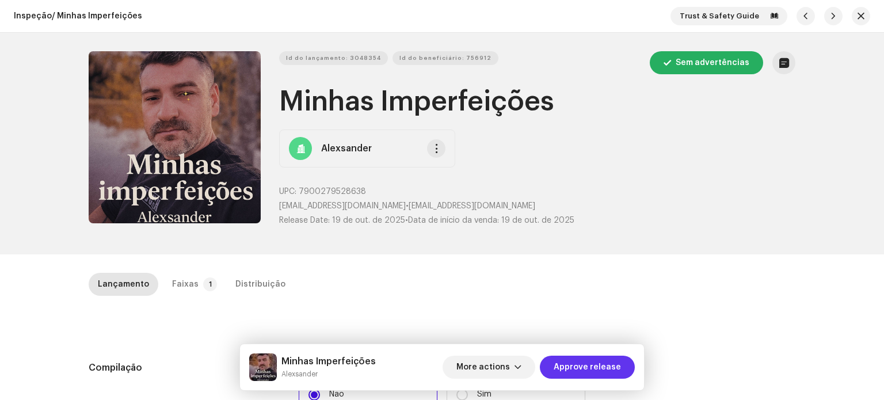
click at [559, 360] on span "Approve release" at bounding box center [587, 367] width 67 height 23
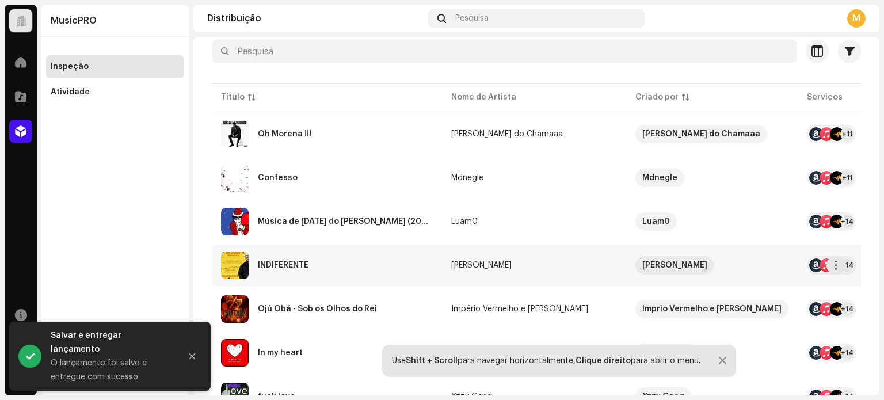
scroll to position [115, 0]
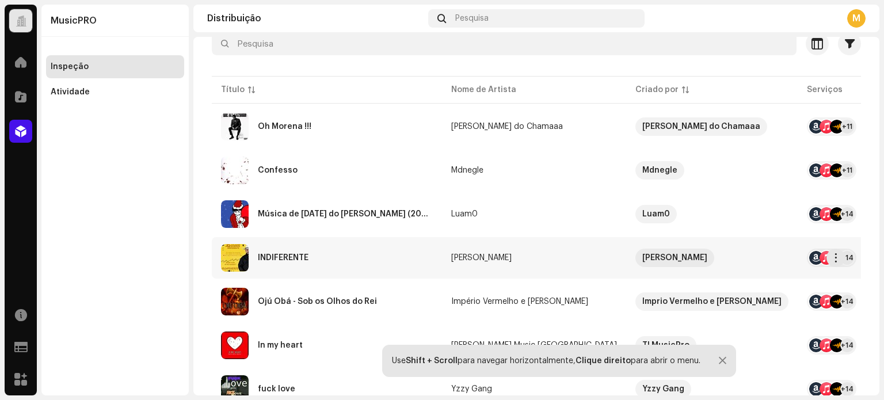
click at [316, 244] on div "INDIFERENTE" at bounding box center [327, 258] width 212 height 28
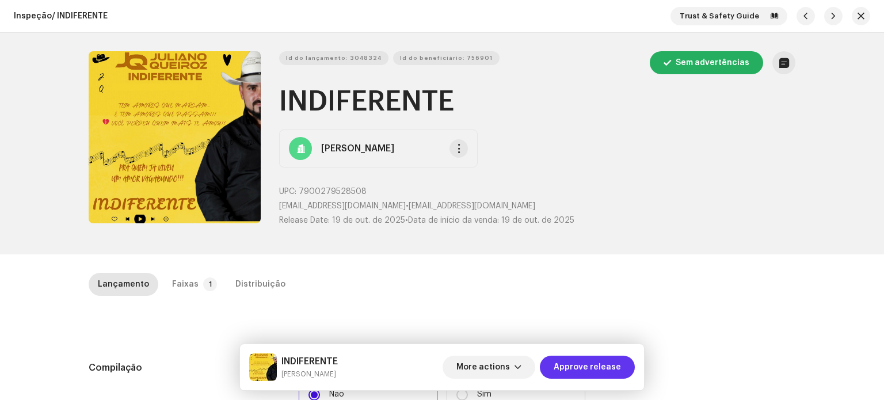
click at [578, 369] on span "Approve release" at bounding box center [587, 367] width 67 height 23
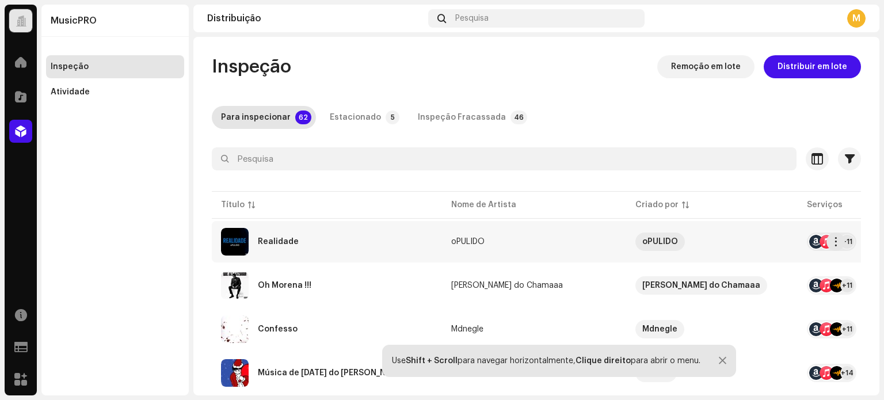
click at [313, 252] on div "Realidade" at bounding box center [327, 242] width 212 height 28
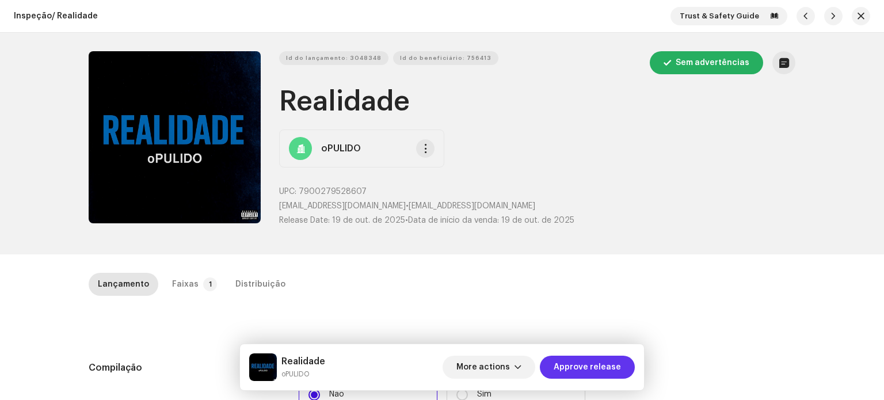
click at [585, 369] on span "Approve release" at bounding box center [587, 367] width 67 height 23
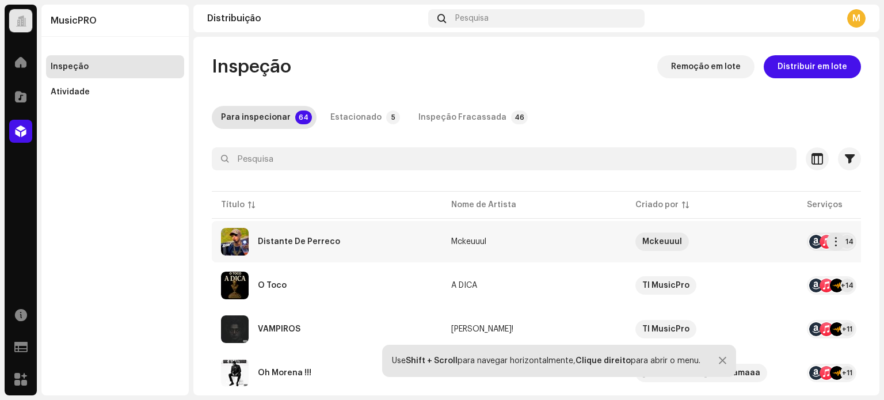
click at [381, 238] on div "Distante De Perreco" at bounding box center [327, 242] width 212 height 28
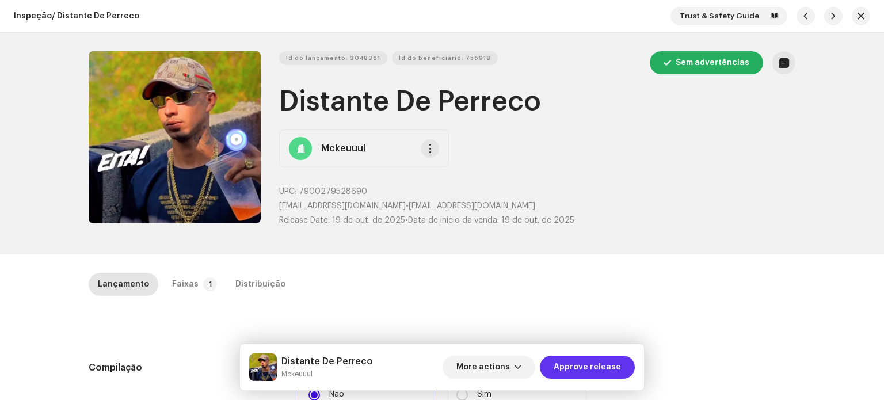
click at [617, 370] on span "Approve release" at bounding box center [587, 367] width 67 height 23
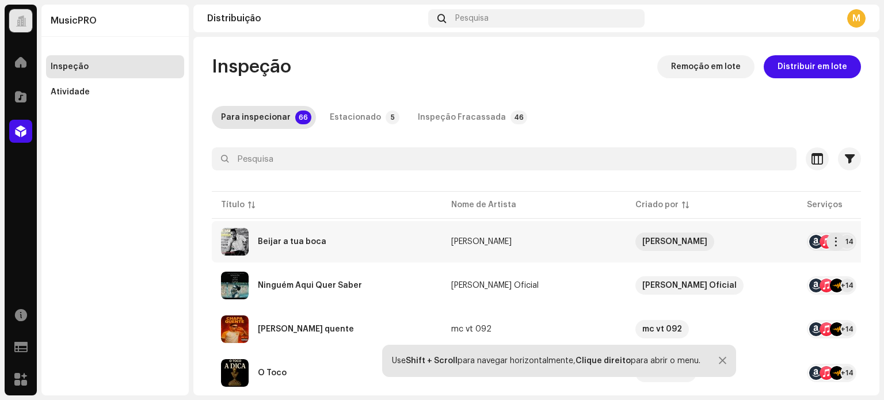
click at [300, 243] on div "Beijar a tua boca" at bounding box center [292, 242] width 68 height 8
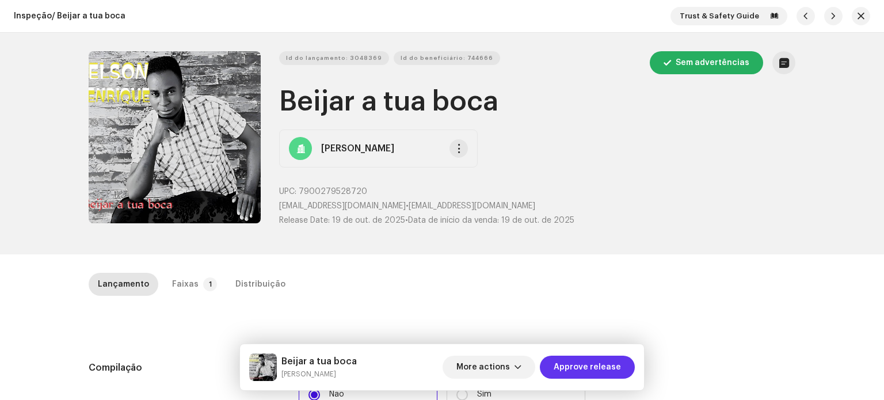
click at [590, 368] on span "Approve release" at bounding box center [587, 367] width 67 height 23
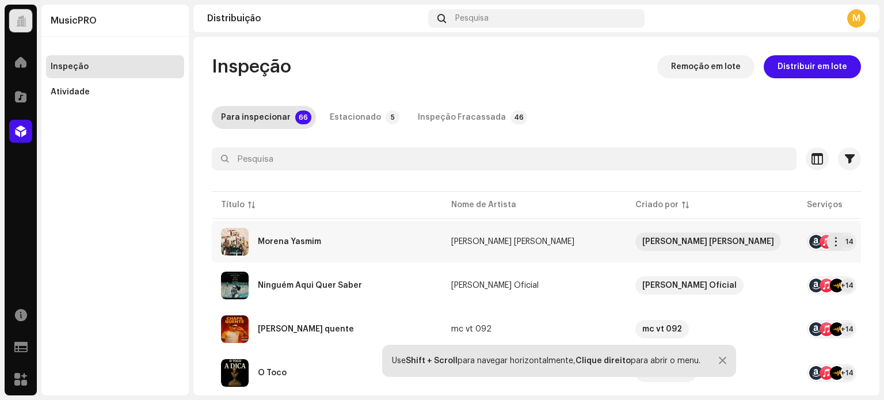
click at [391, 251] on div "Morena Yasmim" at bounding box center [327, 242] width 212 height 28
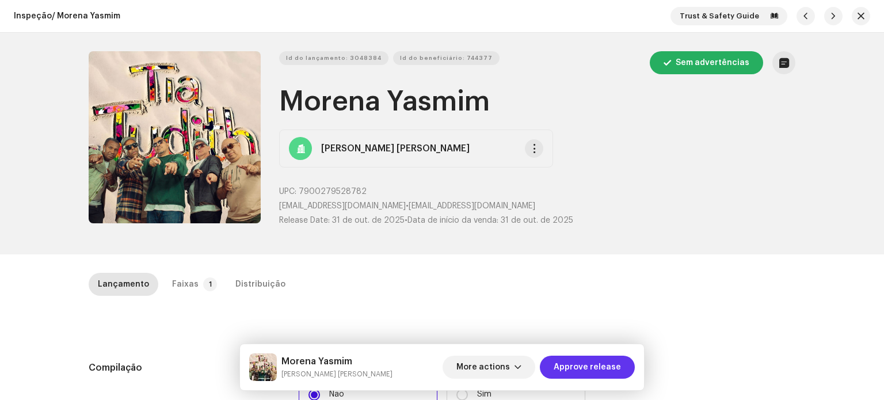
click at [601, 367] on span "Approve release" at bounding box center [587, 367] width 67 height 23
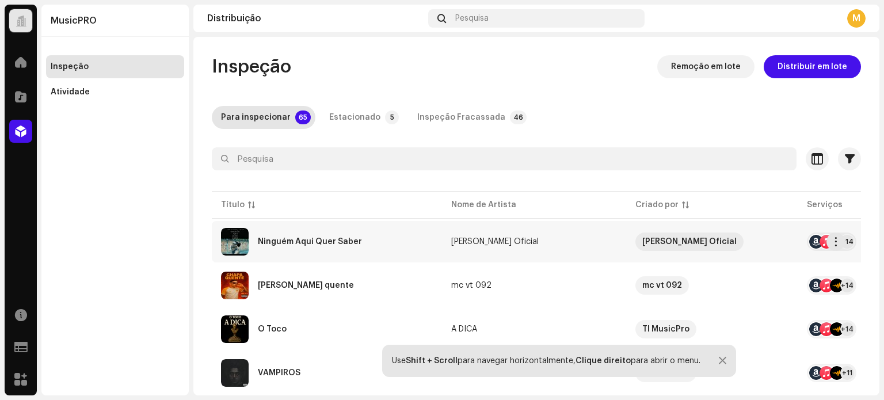
click at [336, 257] on td "Ninguém Aqui Quer Saber" at bounding box center [327, 241] width 230 height 41
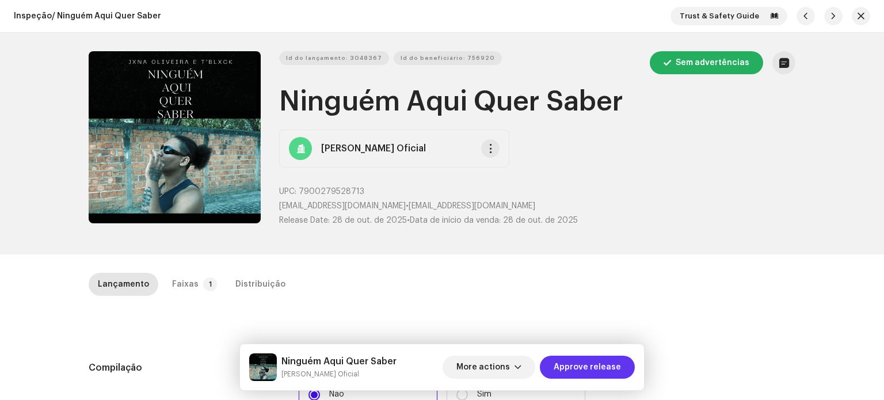
click at [594, 367] on span "Approve release" at bounding box center [587, 367] width 67 height 23
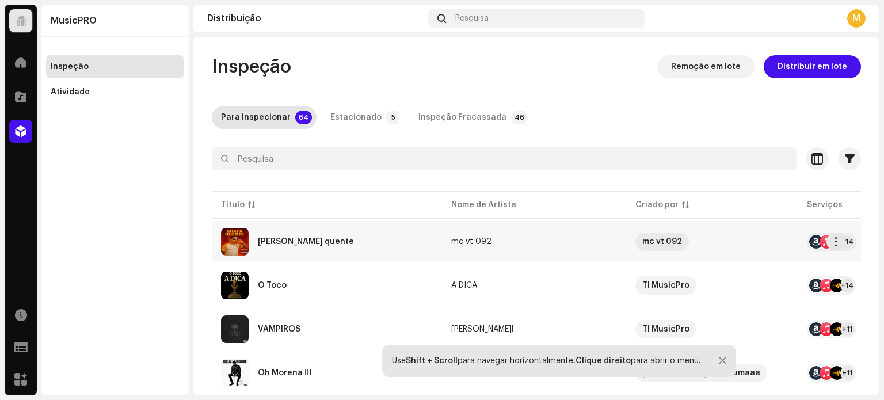
click at [323, 246] on div "chapa quente" at bounding box center [327, 242] width 212 height 28
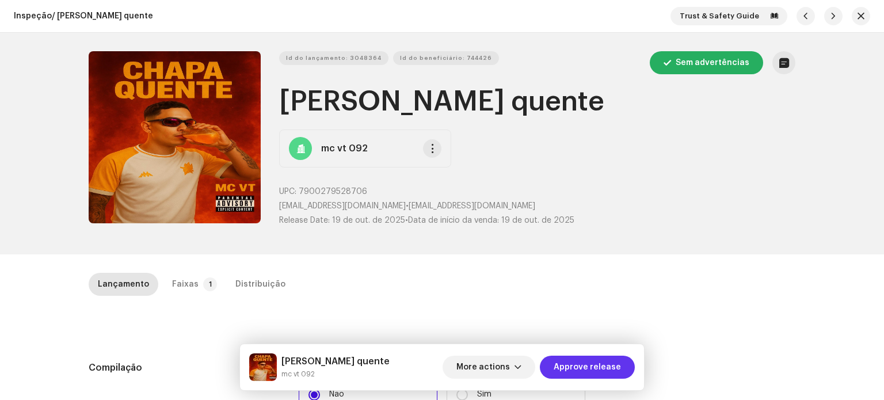
click at [585, 367] on span "Approve release" at bounding box center [587, 367] width 67 height 23
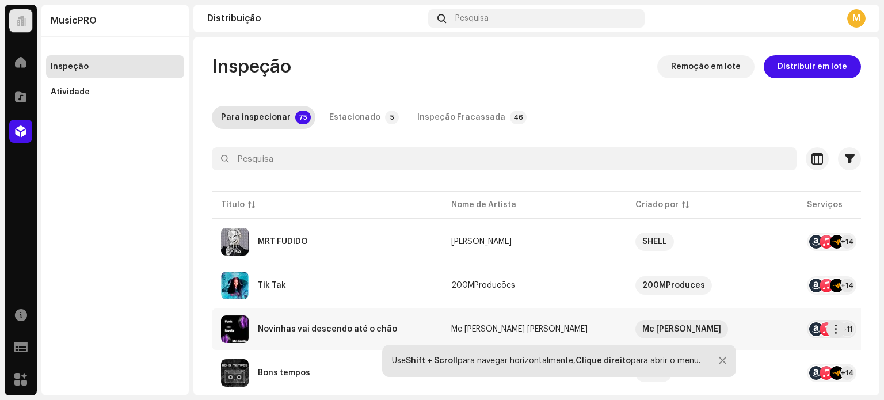
click at [306, 326] on div "Novinhas vai descendo até o chão" at bounding box center [327, 329] width 139 height 8
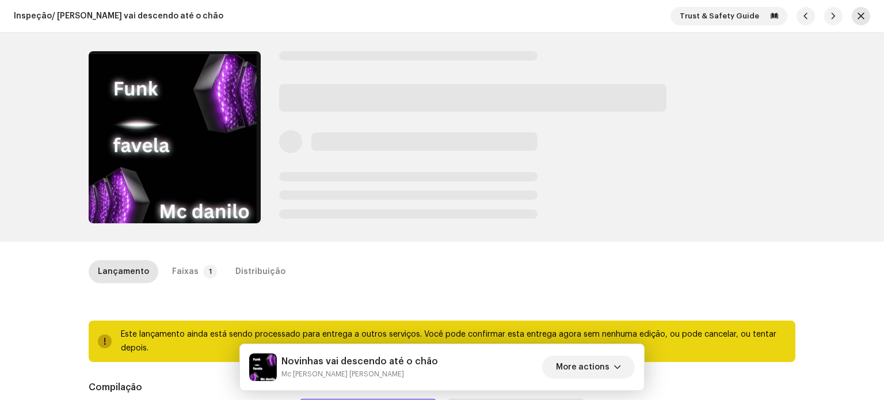
click at [858, 16] on span "button" at bounding box center [860, 16] width 7 height 9
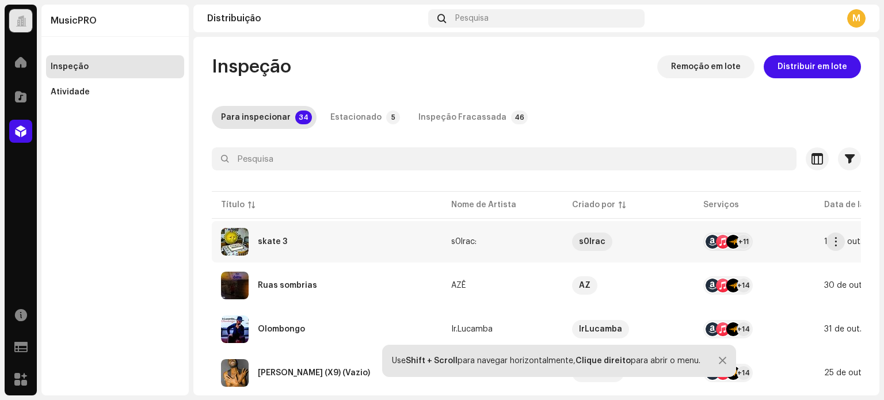
click at [316, 239] on div "skate 3" at bounding box center [327, 242] width 212 height 28
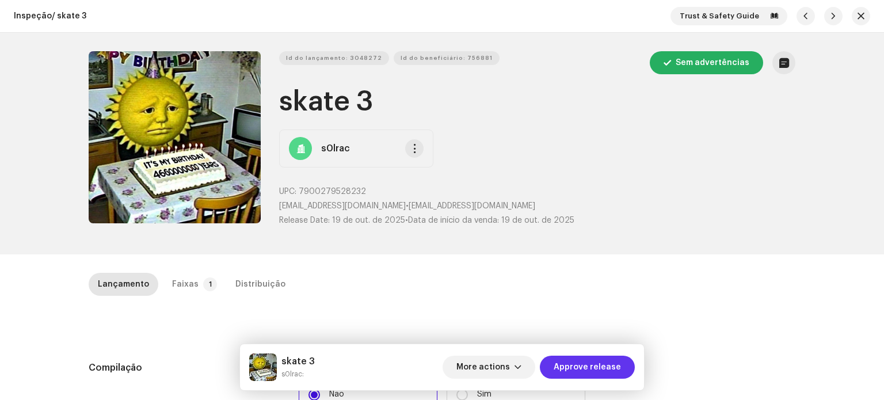
click at [585, 360] on span "Approve release" at bounding box center [587, 367] width 67 height 23
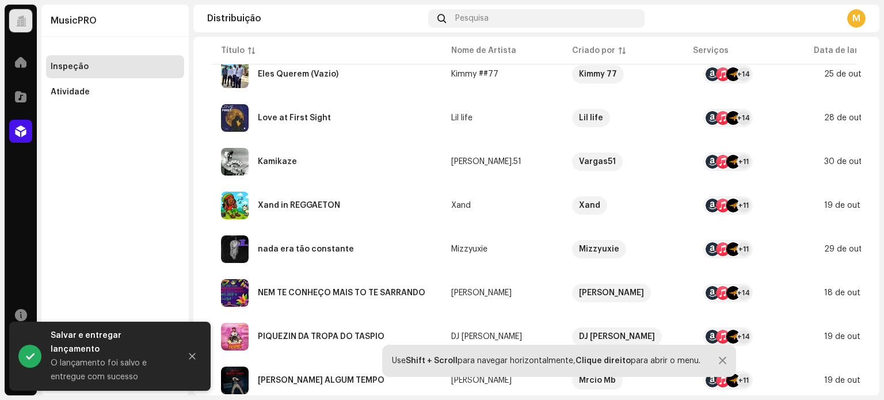
scroll to position [518, 0]
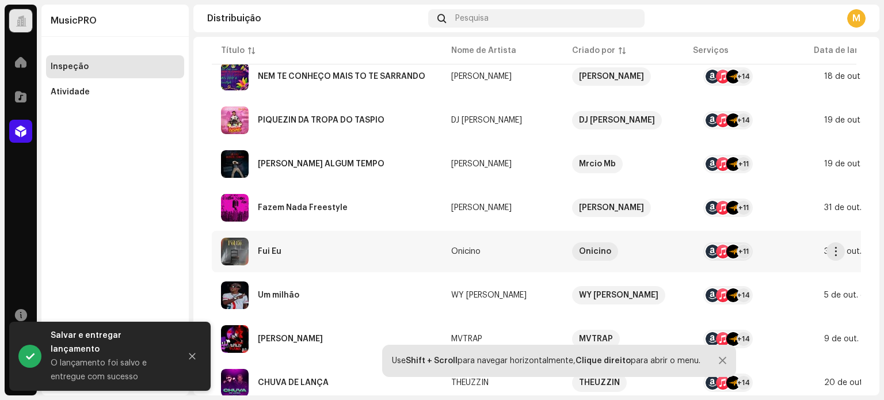
click at [314, 262] on div "Fui Eu" at bounding box center [327, 252] width 212 height 28
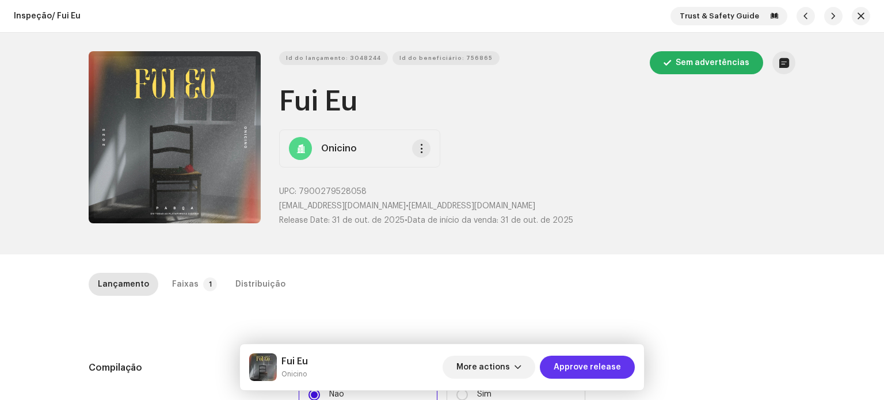
click at [579, 365] on span "Approve release" at bounding box center [587, 367] width 67 height 23
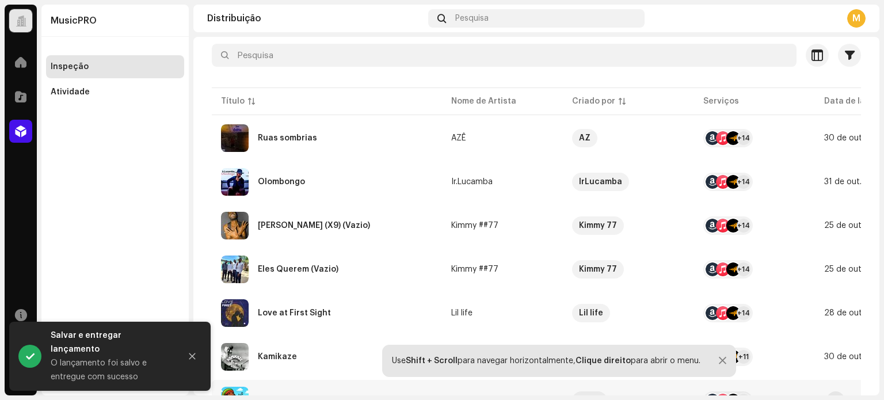
scroll to position [230, 0]
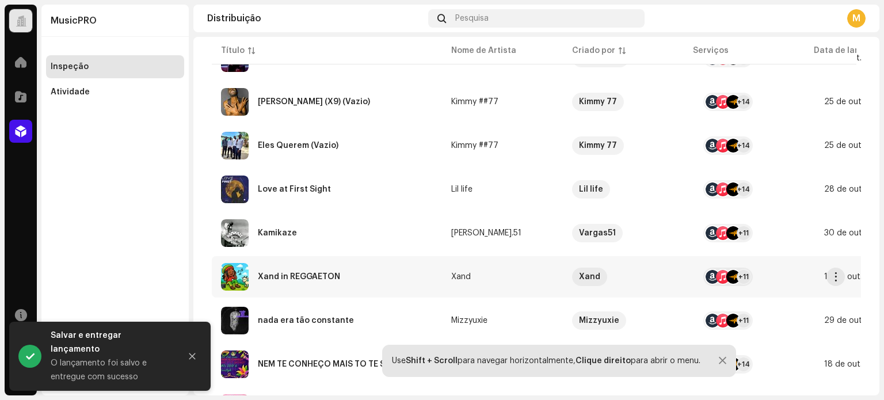
click at [325, 278] on div "Xand in REGGAETON" at bounding box center [299, 277] width 82 height 8
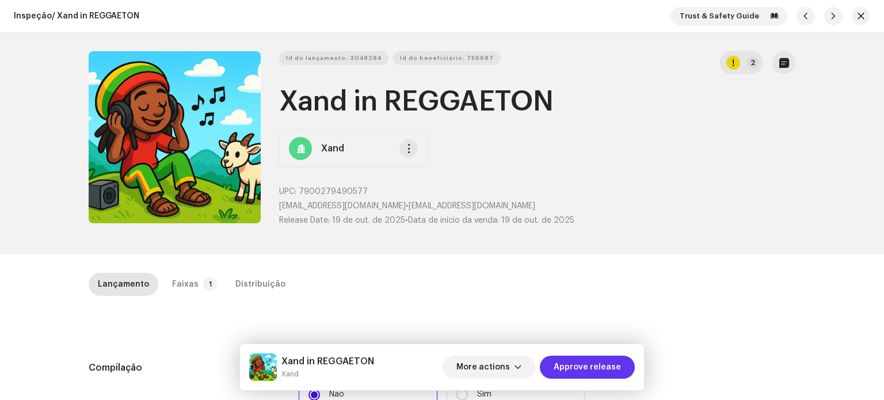
click at [587, 371] on span "Approve release" at bounding box center [587, 367] width 67 height 23
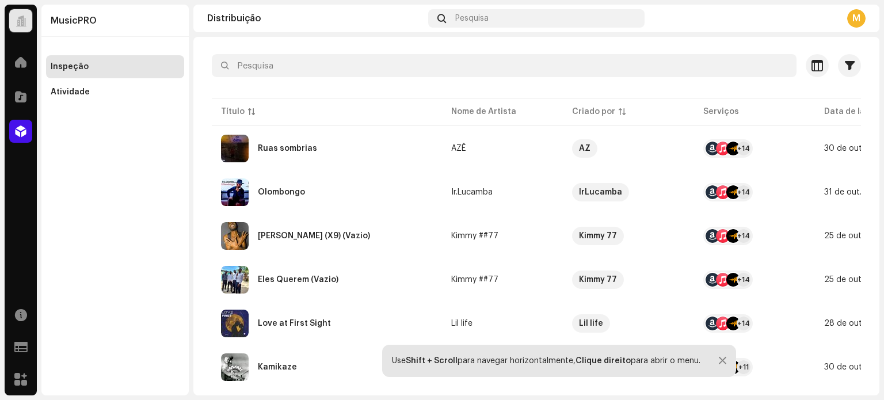
scroll to position [403, 0]
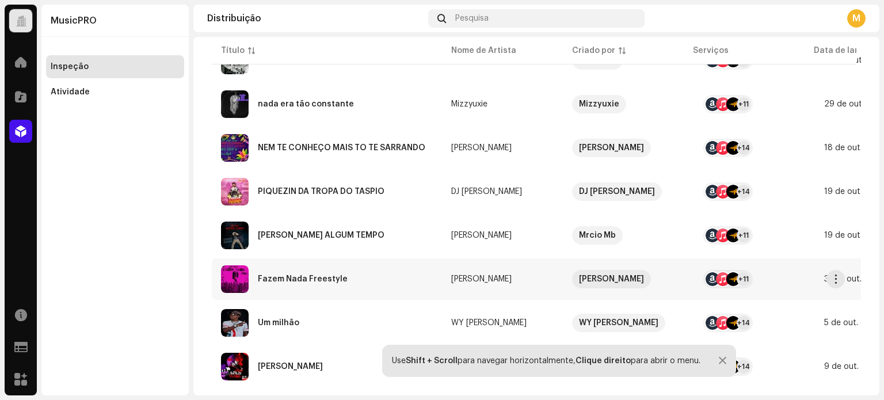
click at [348, 278] on div "Fazem Nada Freestyle" at bounding box center [327, 279] width 212 height 28
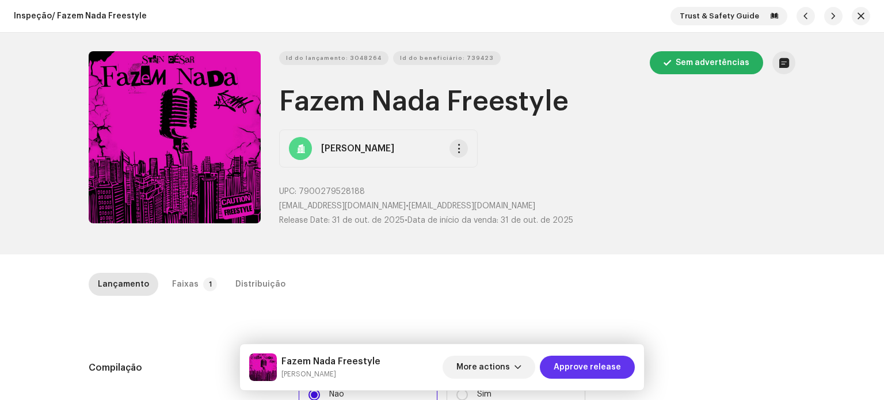
click at [590, 367] on span "Approve release" at bounding box center [587, 367] width 67 height 23
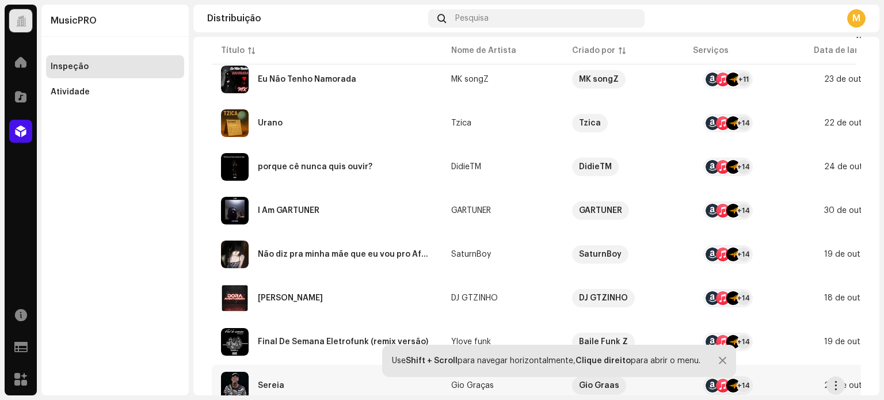
scroll to position [910, 0]
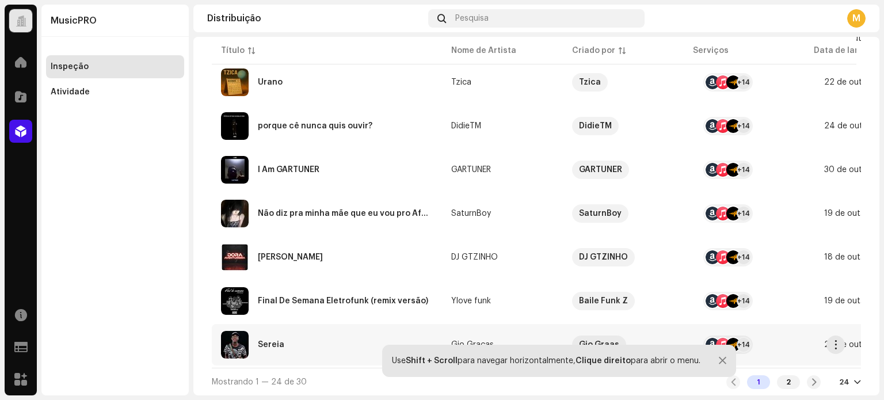
click at [318, 324] on td "Sereia" at bounding box center [327, 344] width 230 height 41
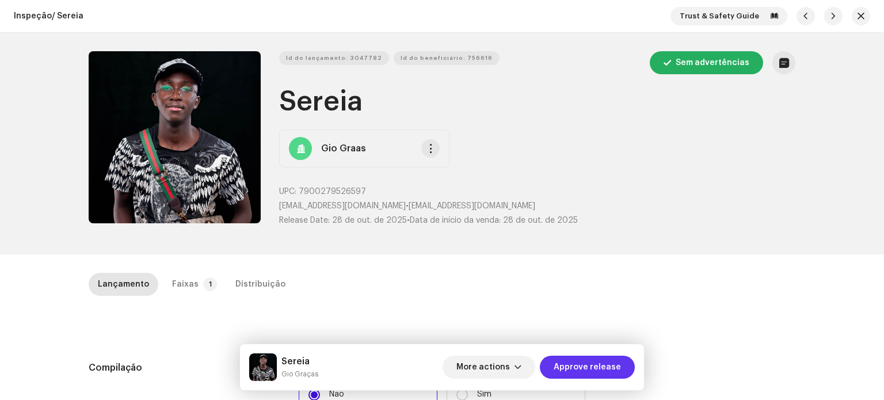
click at [595, 369] on span "Approve release" at bounding box center [587, 367] width 67 height 23
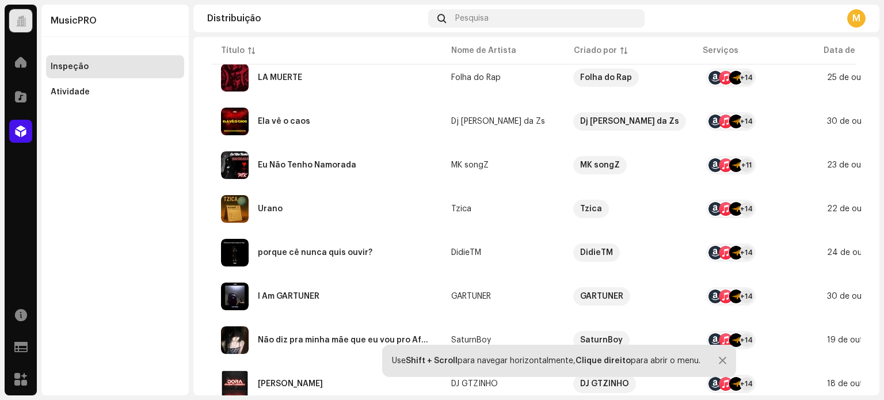
scroll to position [910, 0]
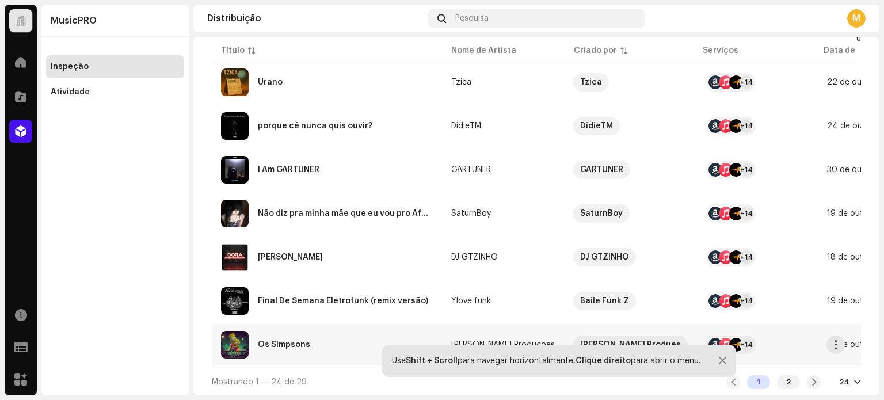
click at [285, 353] on div "Os Simpsons" at bounding box center [327, 345] width 212 height 28
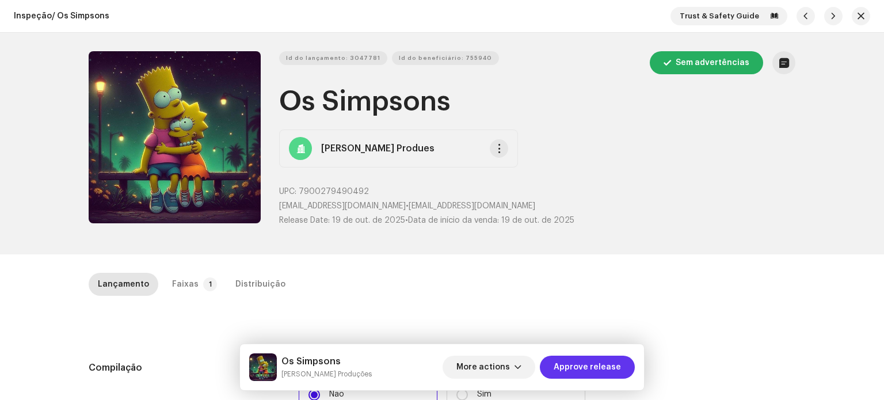
click at [578, 370] on span "Approve release" at bounding box center [587, 367] width 67 height 23
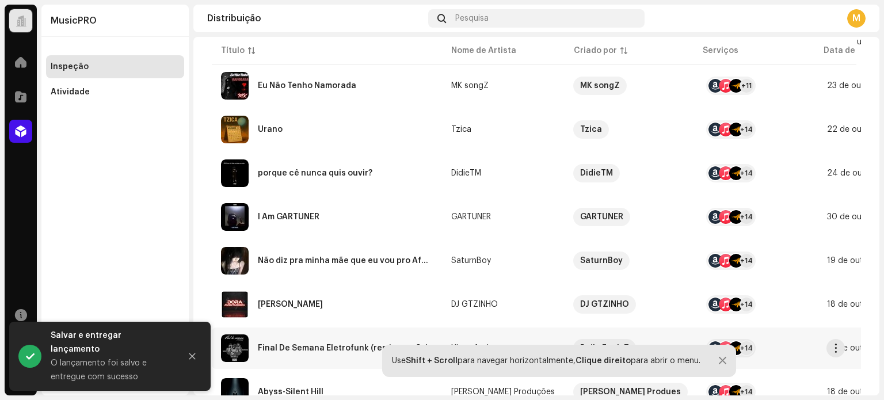
scroll to position [910, 0]
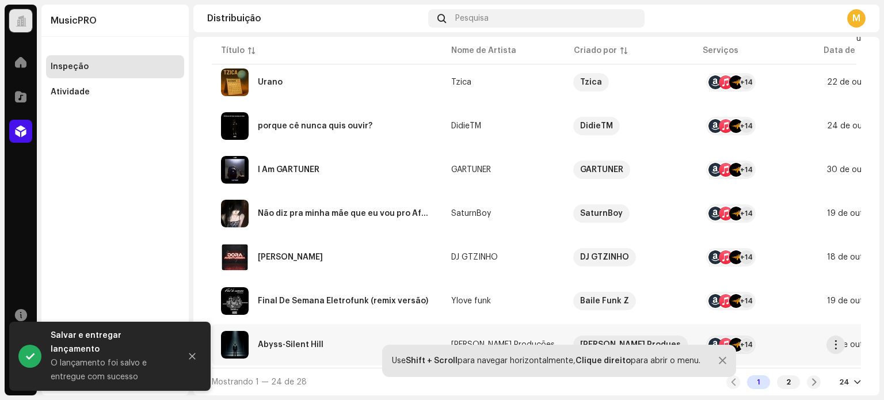
click at [315, 342] on div "Abyss-Silent Hill" at bounding box center [291, 345] width 66 height 8
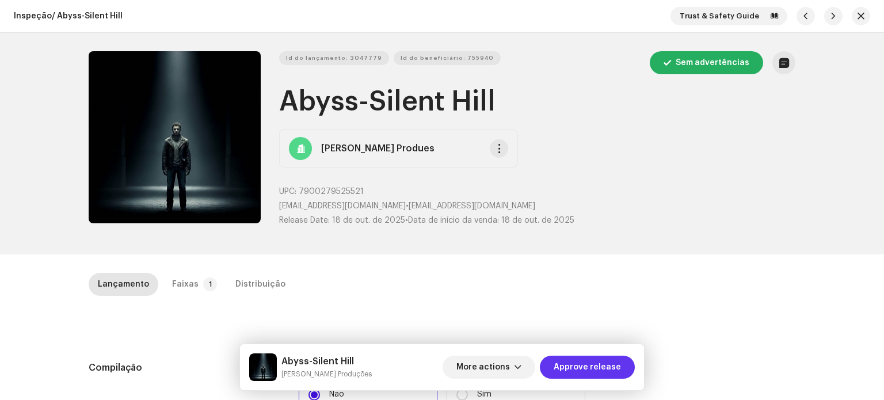
click at [583, 365] on span "Approve release" at bounding box center [587, 367] width 67 height 23
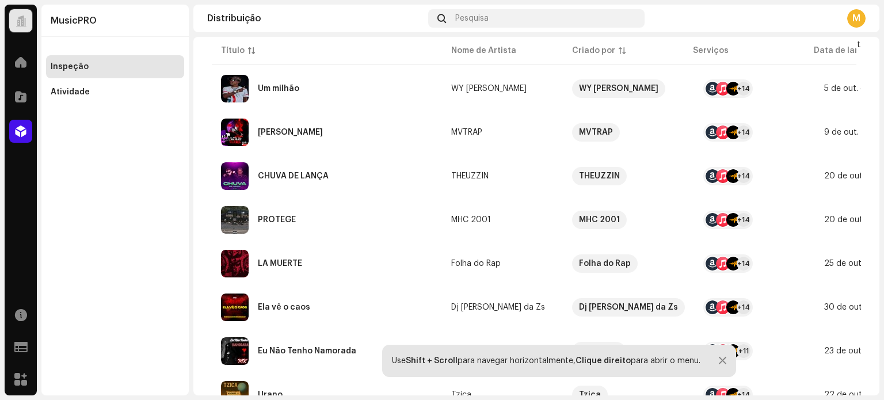
scroll to position [910, 0]
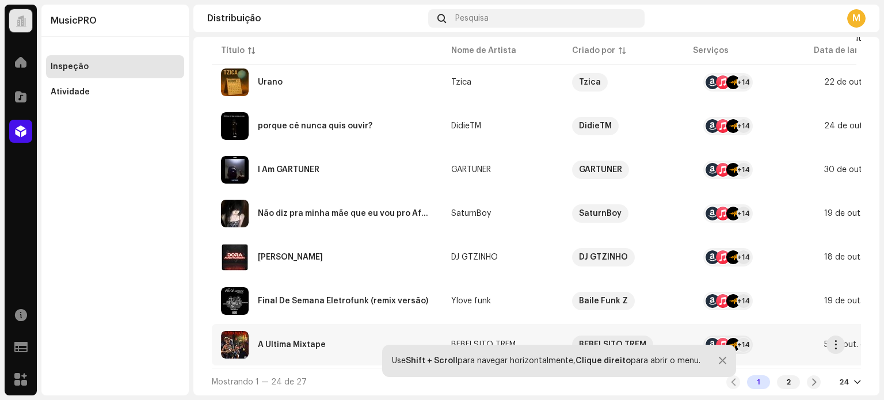
click at [296, 341] on div "A Última Mixtape" at bounding box center [292, 345] width 68 height 8
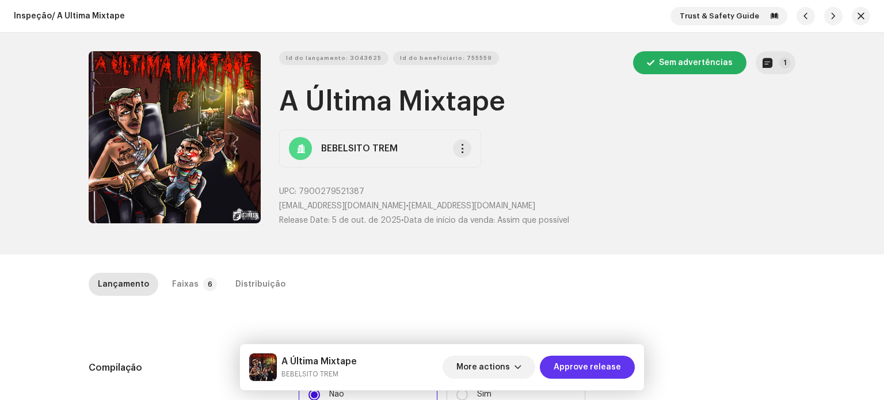
click at [584, 360] on span "Approve release" at bounding box center [587, 367] width 67 height 23
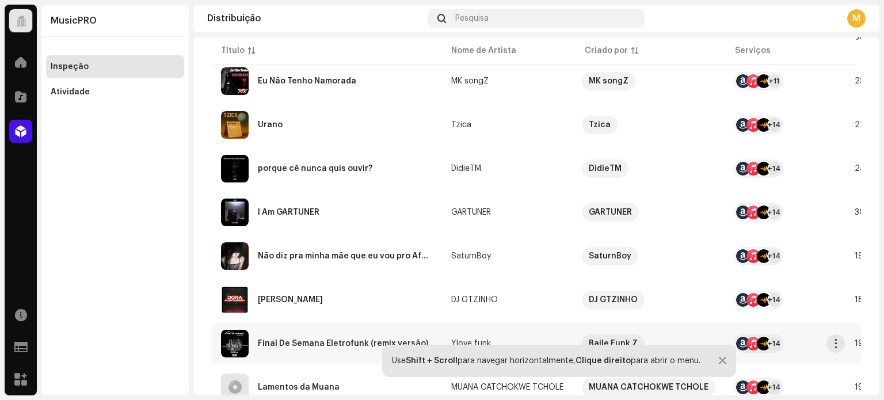
scroll to position [910, 0]
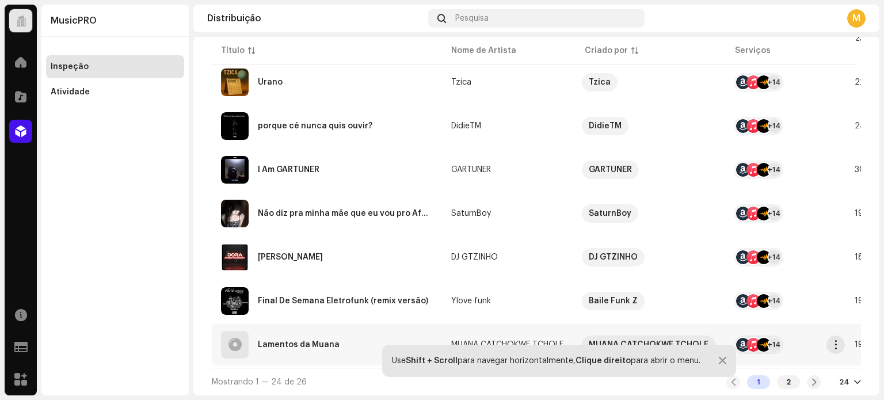
click at [324, 341] on div "Lamentos da Muana" at bounding box center [299, 345] width 82 height 8
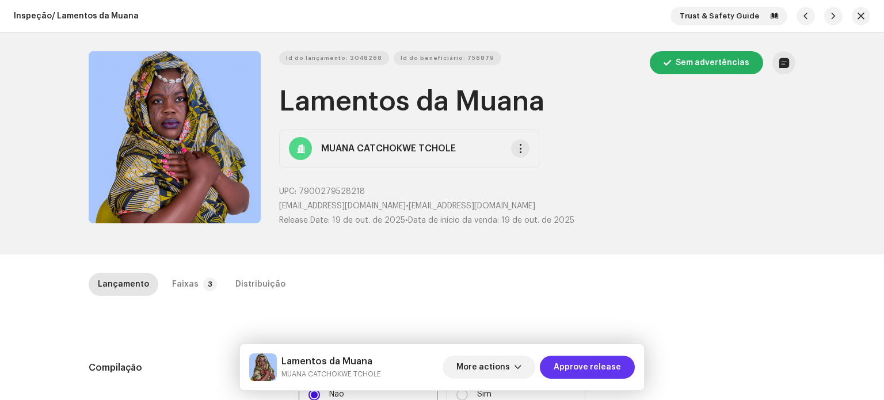
click at [585, 363] on span "Approve release" at bounding box center [587, 367] width 67 height 23
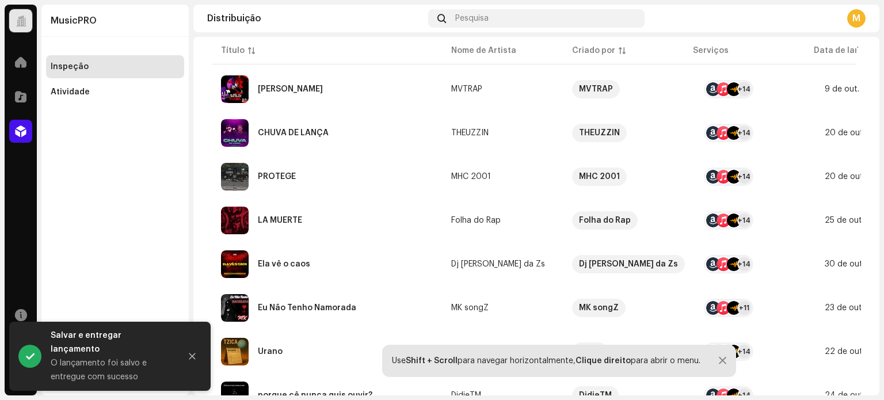
scroll to position [910, 0]
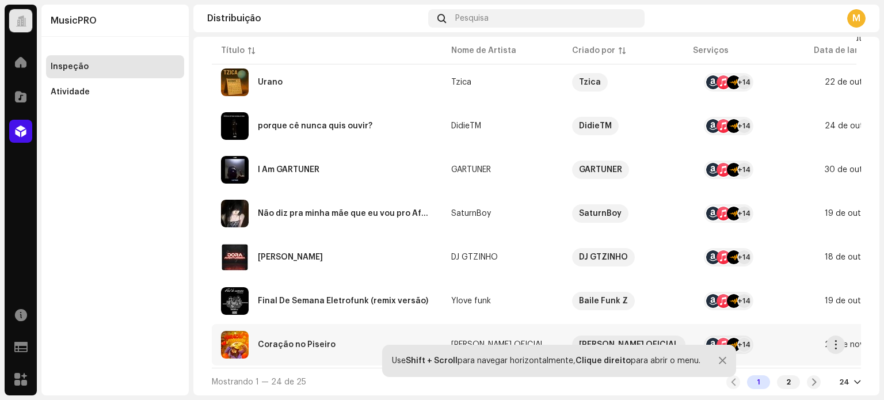
click at [319, 341] on div "Coração no Piseiro" at bounding box center [297, 345] width 78 height 8
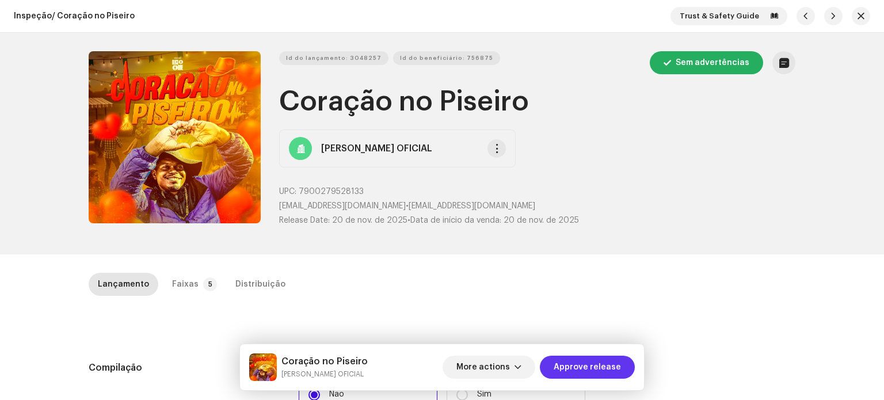
click at [581, 367] on span "Approve release" at bounding box center [587, 367] width 67 height 23
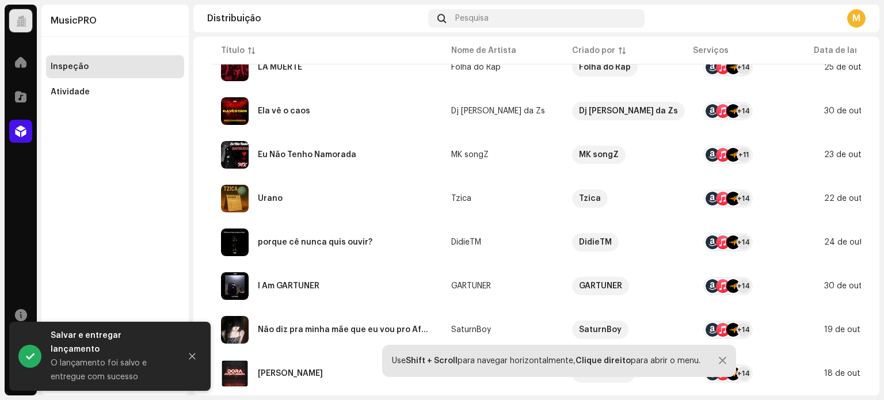
scroll to position [910, 0]
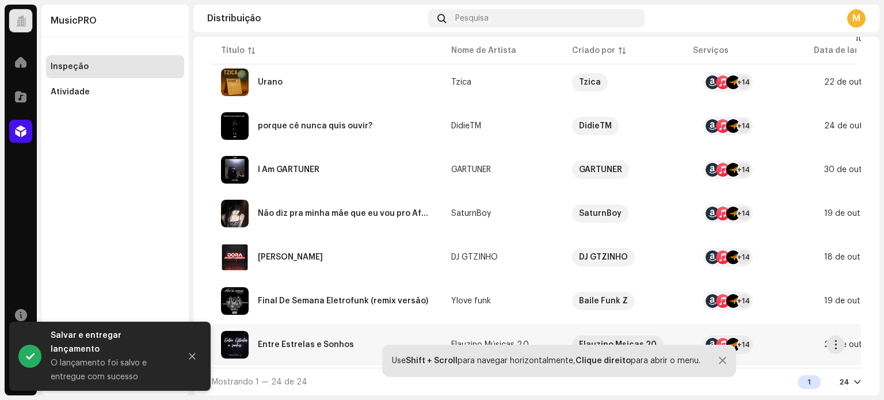
click at [330, 341] on div "Entre Estrelas e Sonhos" at bounding box center [306, 345] width 96 height 8
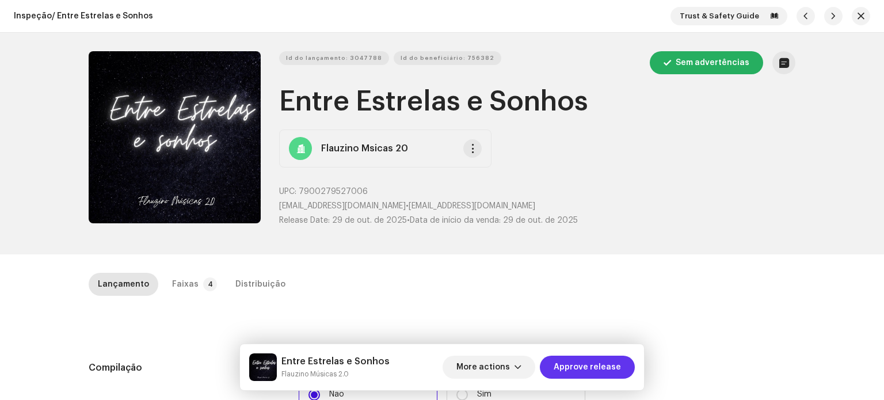
click at [582, 361] on span "Approve release" at bounding box center [587, 367] width 67 height 23
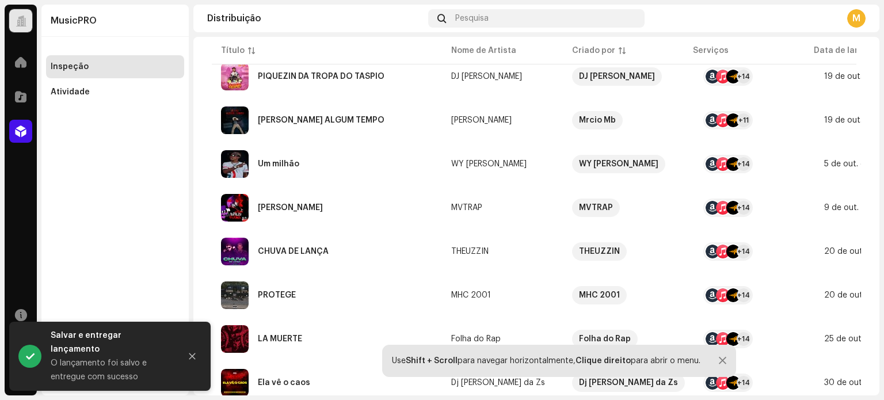
scroll to position [866, 0]
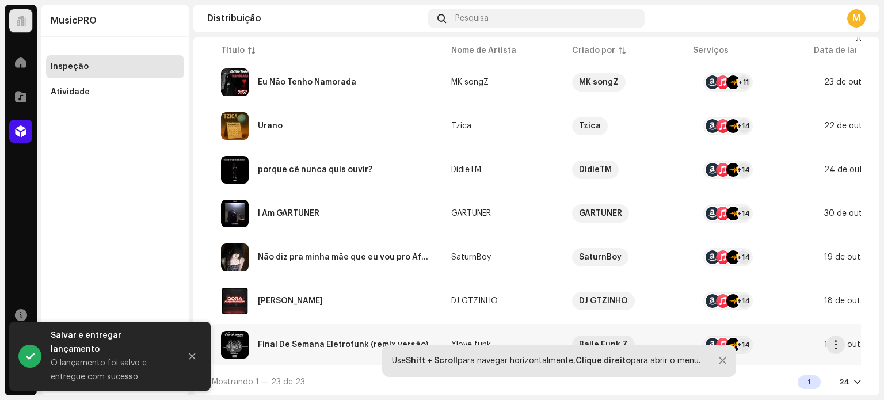
click at [297, 341] on div "Final De Semana Eletrofunk (remix versão)" at bounding box center [343, 345] width 170 height 8
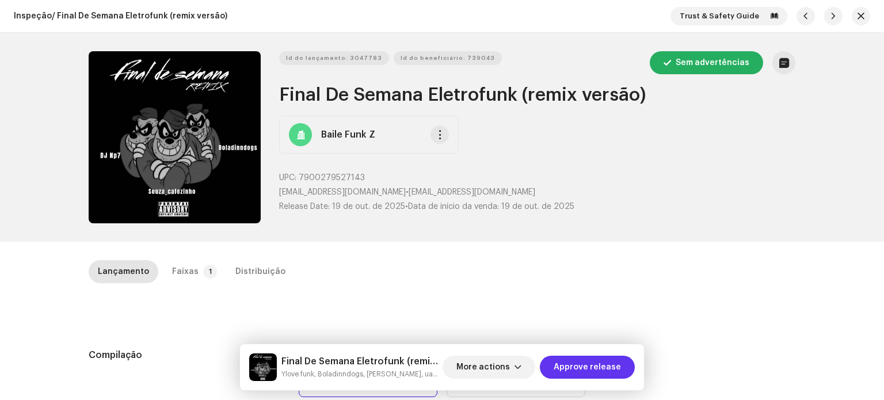
click at [597, 368] on span "Approve release" at bounding box center [587, 367] width 67 height 23
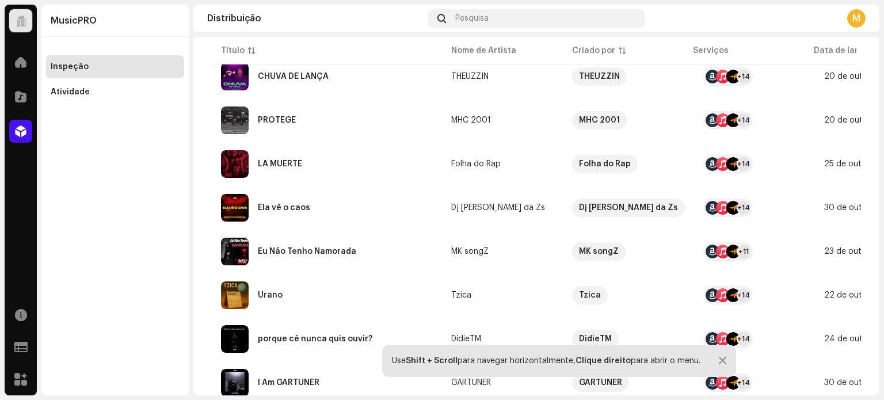
scroll to position [822, 0]
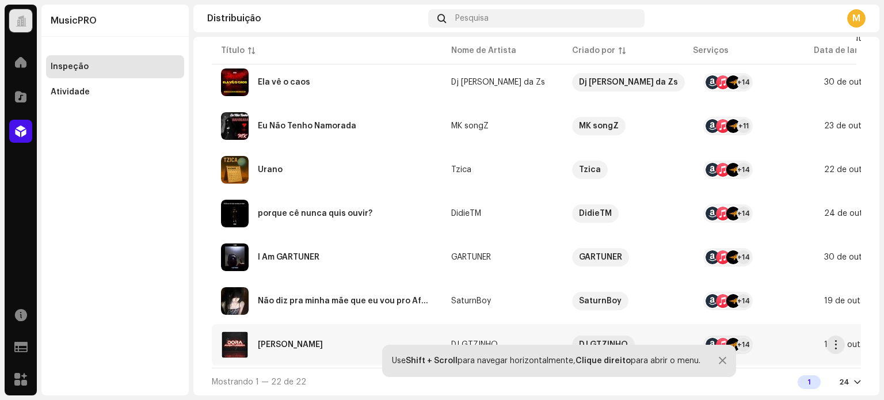
click at [318, 331] on div "[PERSON_NAME]" at bounding box center [327, 345] width 212 height 28
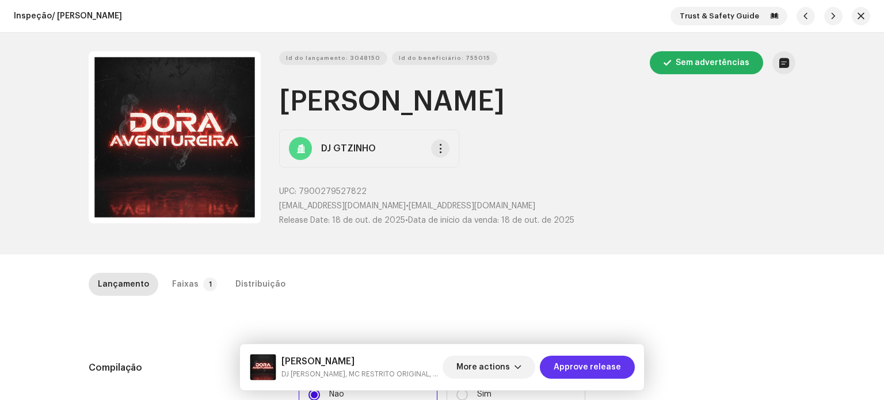
click at [568, 368] on span "Approve release" at bounding box center [587, 367] width 67 height 23
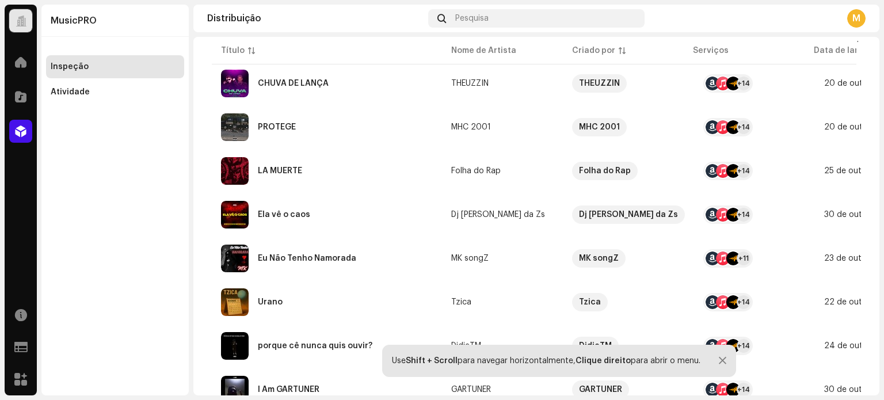
scroll to position [778, 0]
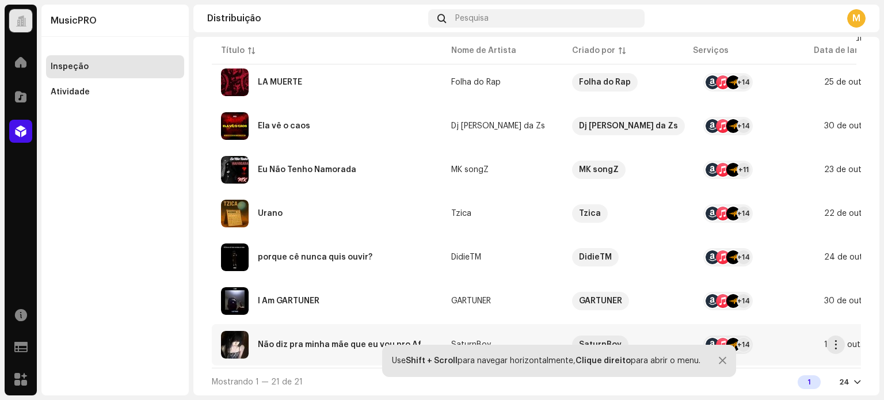
click at [314, 341] on div "Não diz pra minha mãe que eu vou pro Afeganistão" at bounding box center [345, 345] width 175 height 8
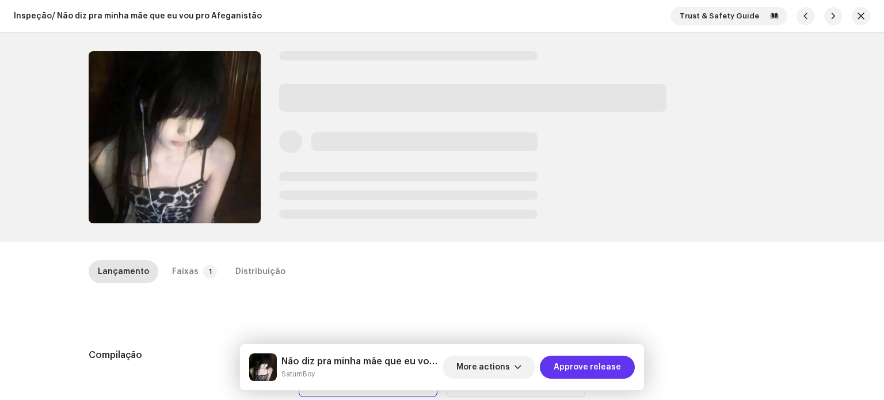
click at [571, 379] on span "Approve release" at bounding box center [587, 367] width 67 height 23
